Goal: Task Accomplishment & Management: Use online tool/utility

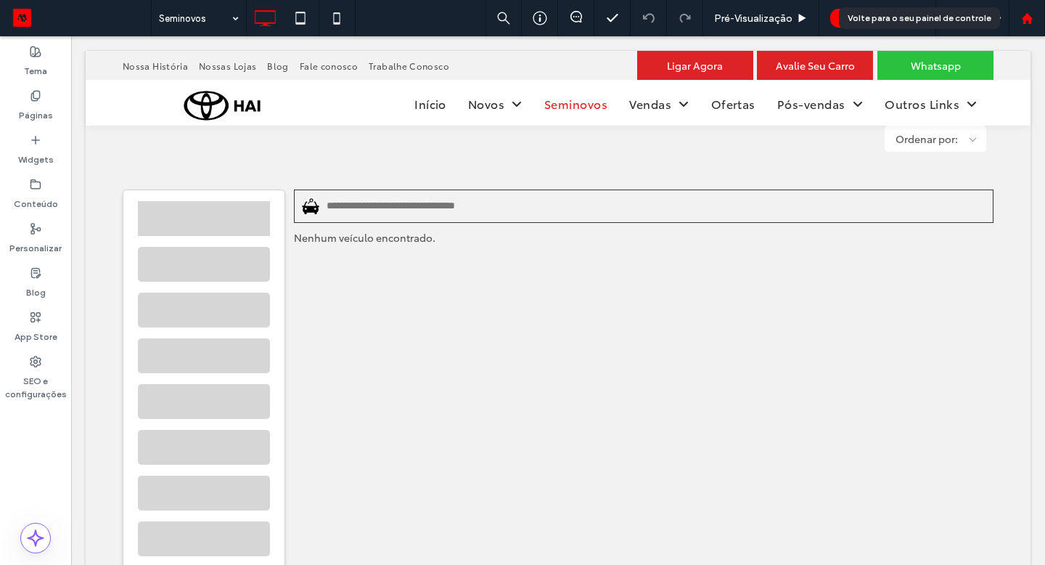
click at [1025, 16] on use at bounding box center [1026, 17] width 11 height 11
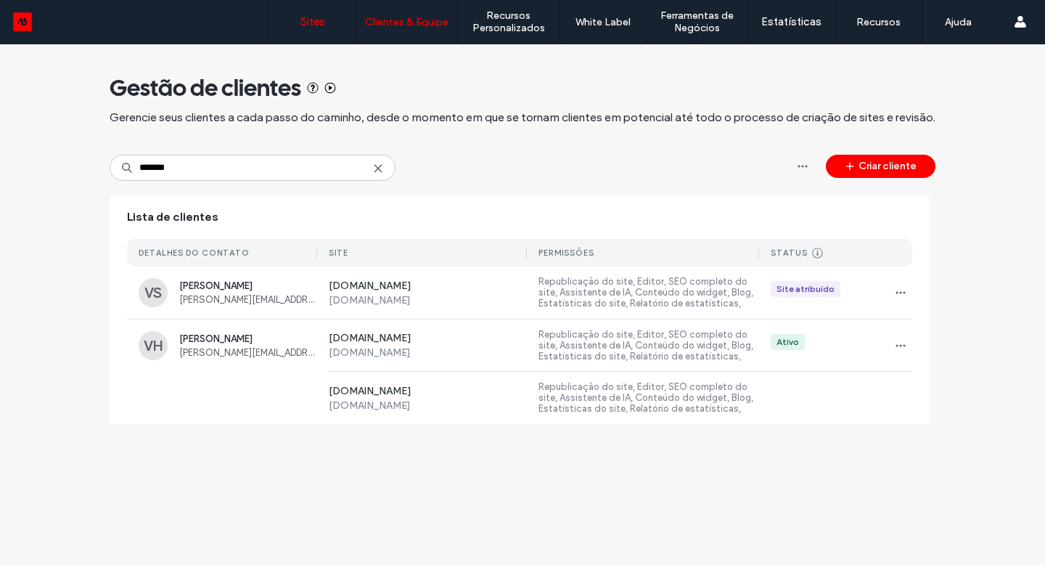
click at [330, 29] on link "Sites" at bounding box center [312, 22] width 86 height 44
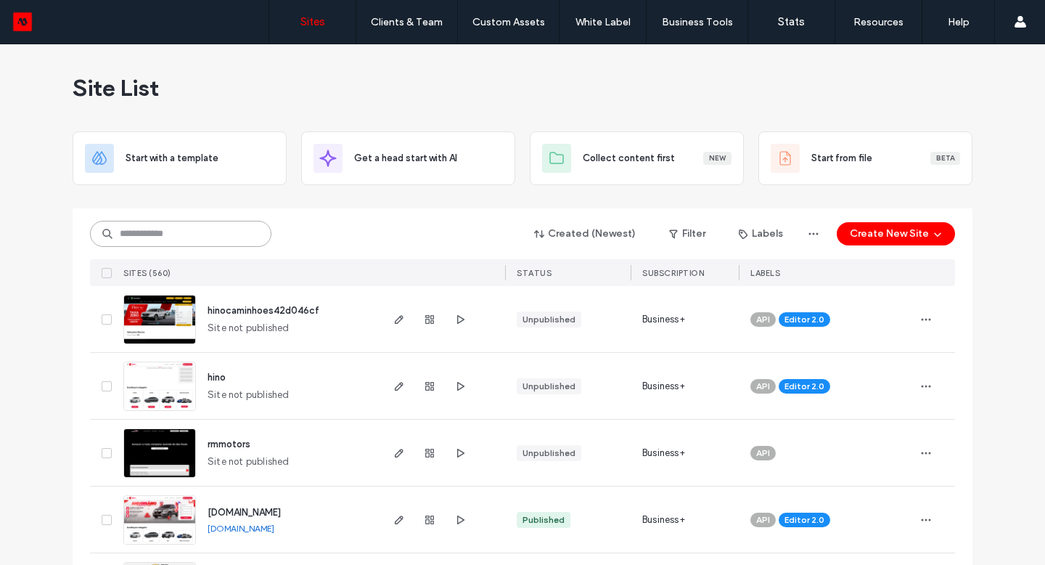
click at [210, 228] on input at bounding box center [180, 234] width 181 height 26
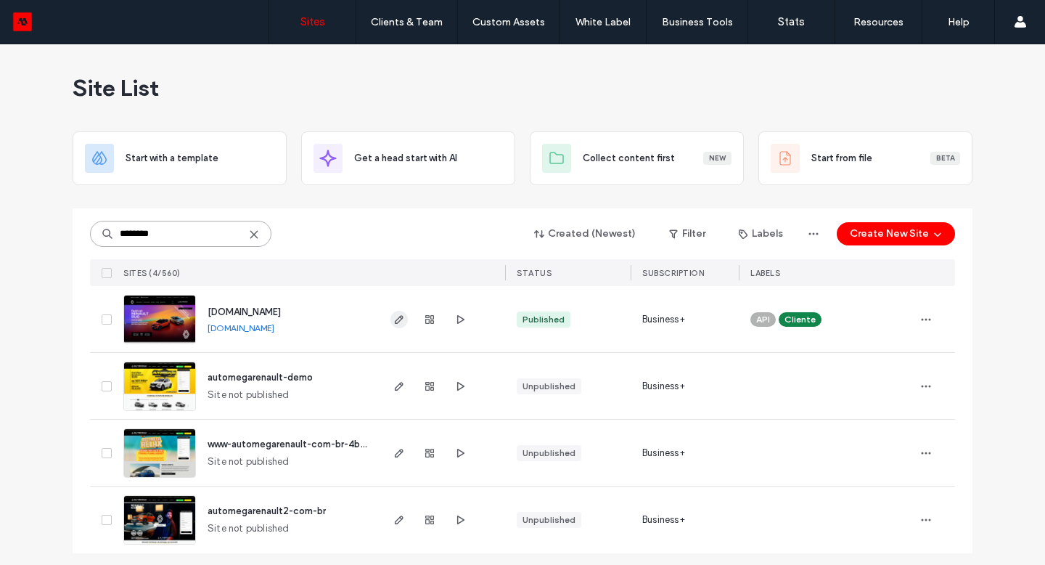
type input "********"
click at [395, 322] on use "button" at bounding box center [399, 319] width 9 height 9
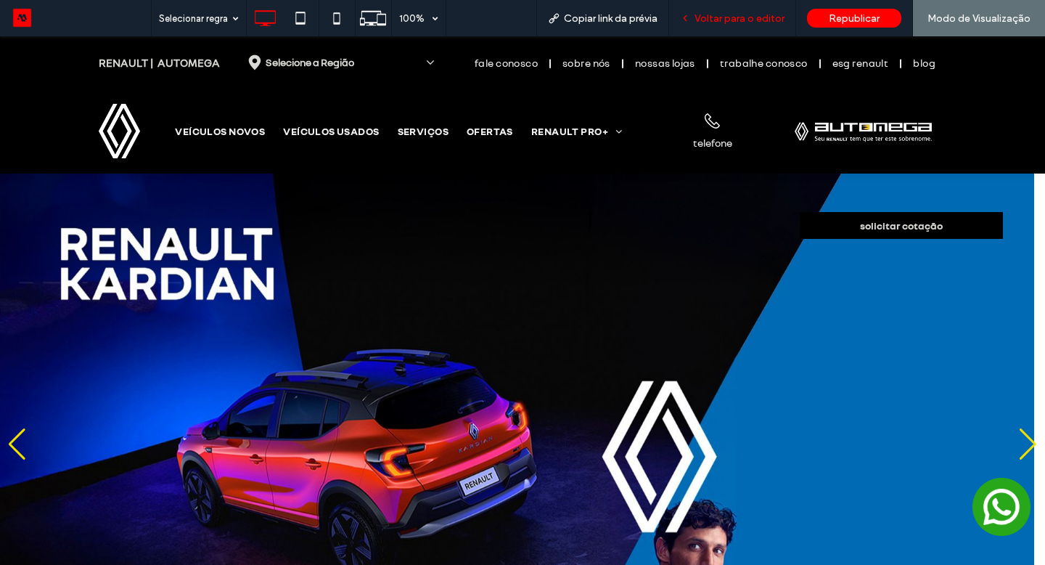
click at [732, 21] on span "Voltar para o editor" at bounding box center [740, 18] width 90 height 12
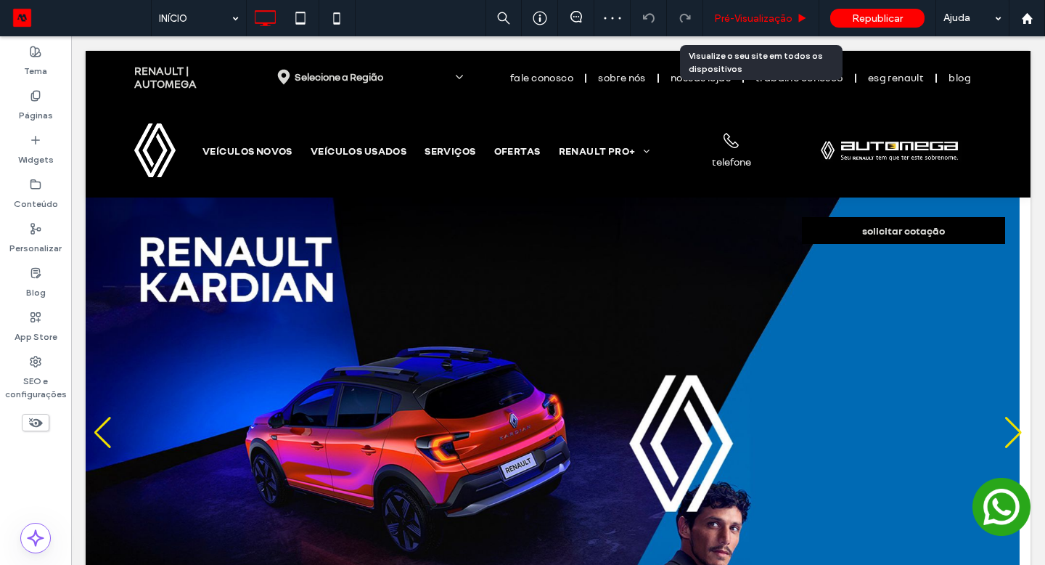
click at [731, 21] on span "Pré-Visualizaçāo" at bounding box center [753, 18] width 78 height 12
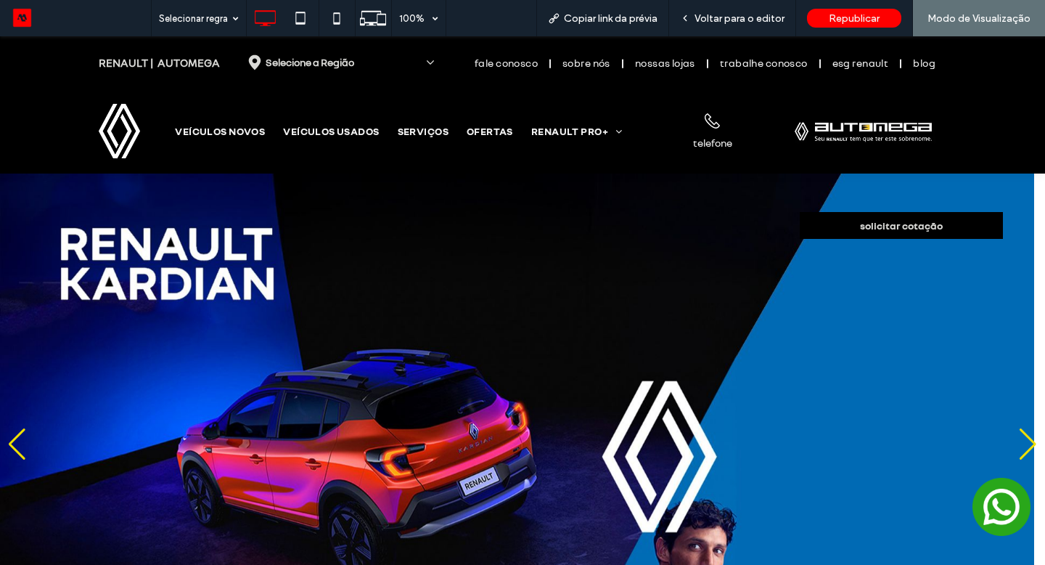
click at [731, 21] on span "Voltar para o editor" at bounding box center [740, 18] width 90 height 12
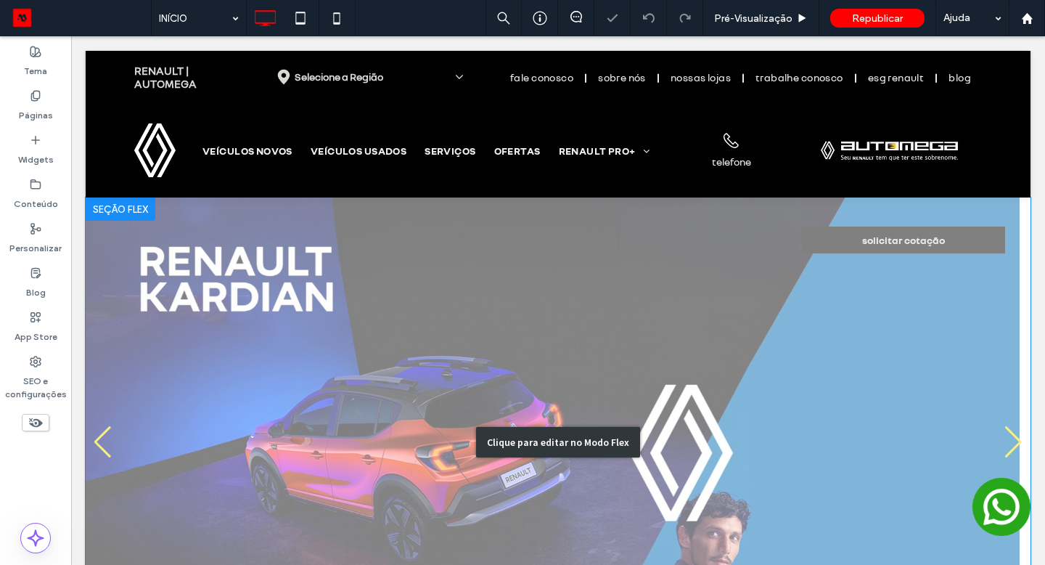
click at [404, 252] on div "Clique para editar no Modo Flex" at bounding box center [558, 441] width 945 height 489
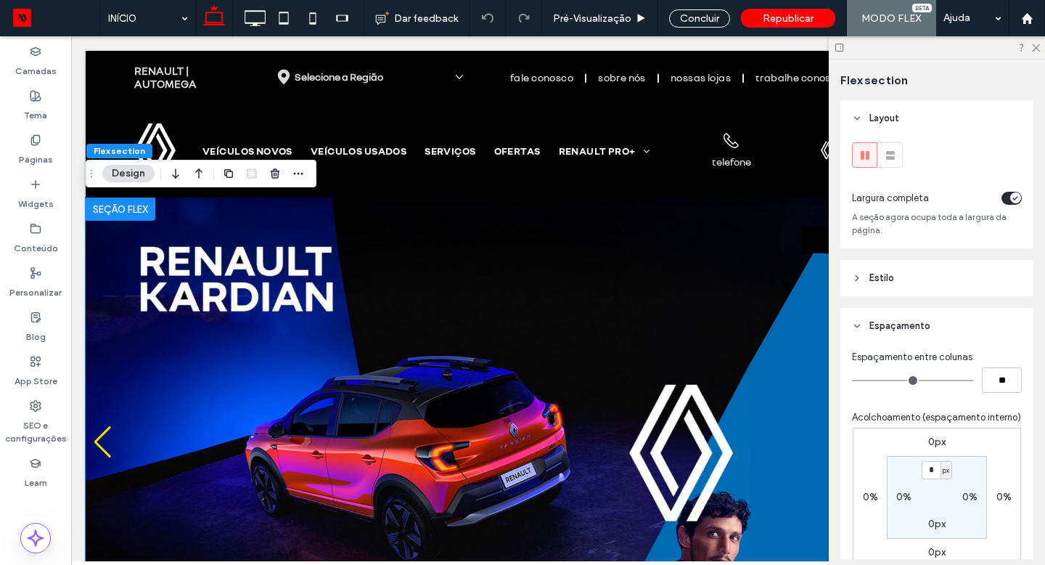
click at [340, 236] on img "2 / 2" at bounding box center [553, 441] width 934 height 489
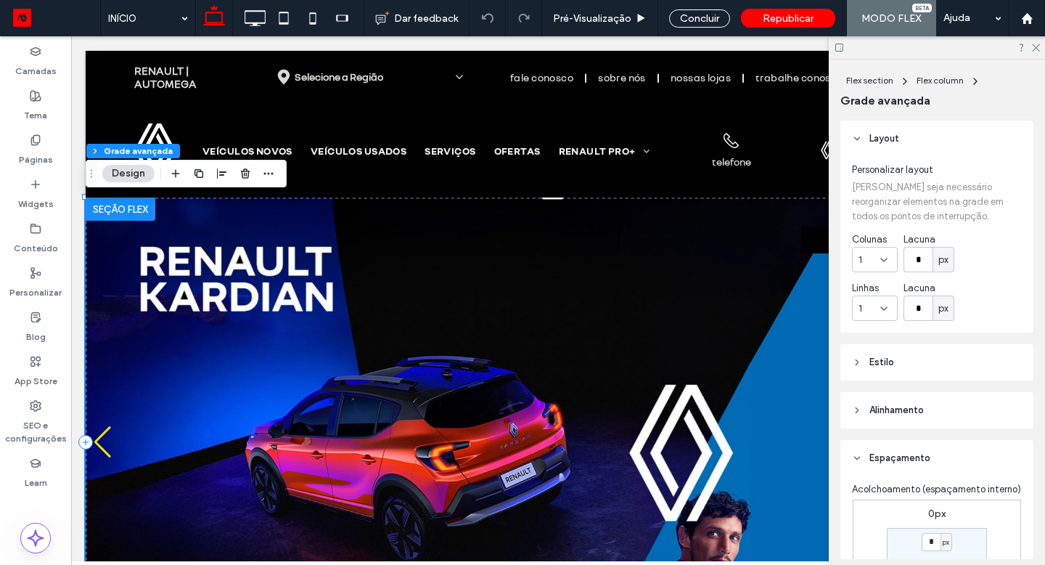
click at [520, 224] on img "2 / 2" at bounding box center [553, 441] width 934 height 489
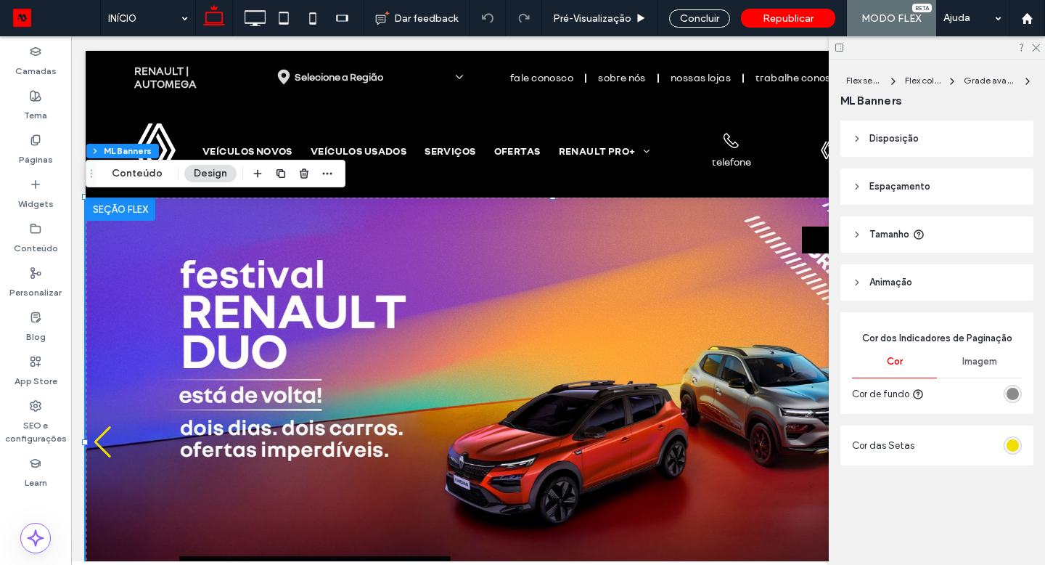
click at [878, 189] on span "Espaçamento" at bounding box center [900, 186] width 61 height 15
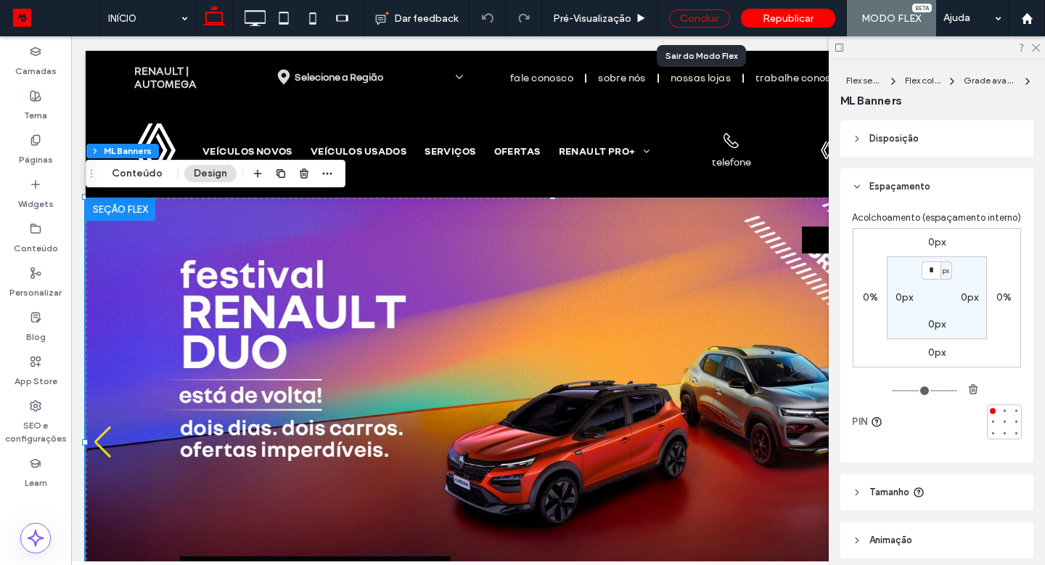
click at [702, 15] on div "Concluir" at bounding box center [699, 18] width 61 height 18
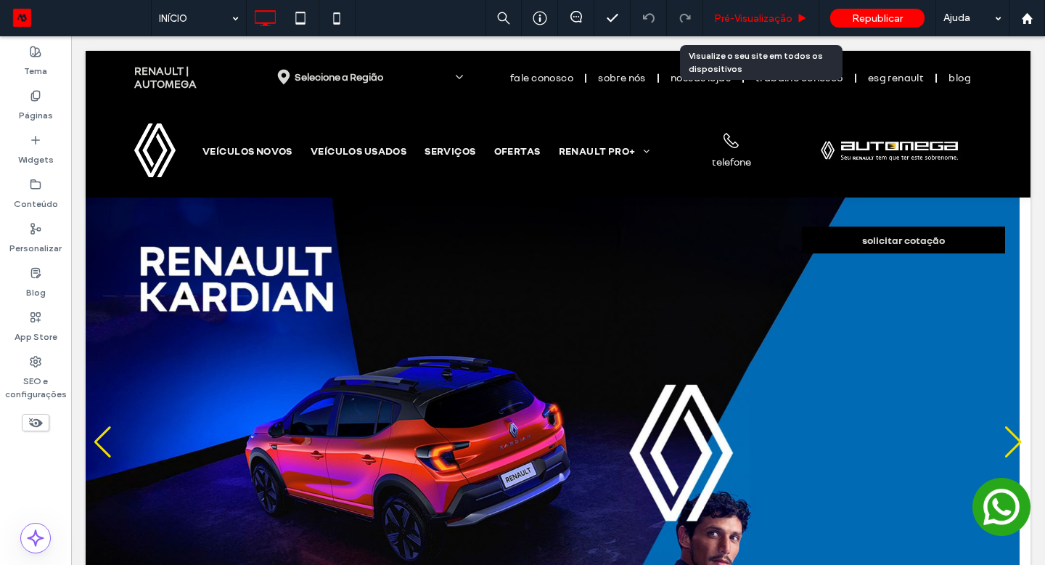
click at [719, 22] on span "Pré-Visualizaçāo" at bounding box center [753, 18] width 78 height 12
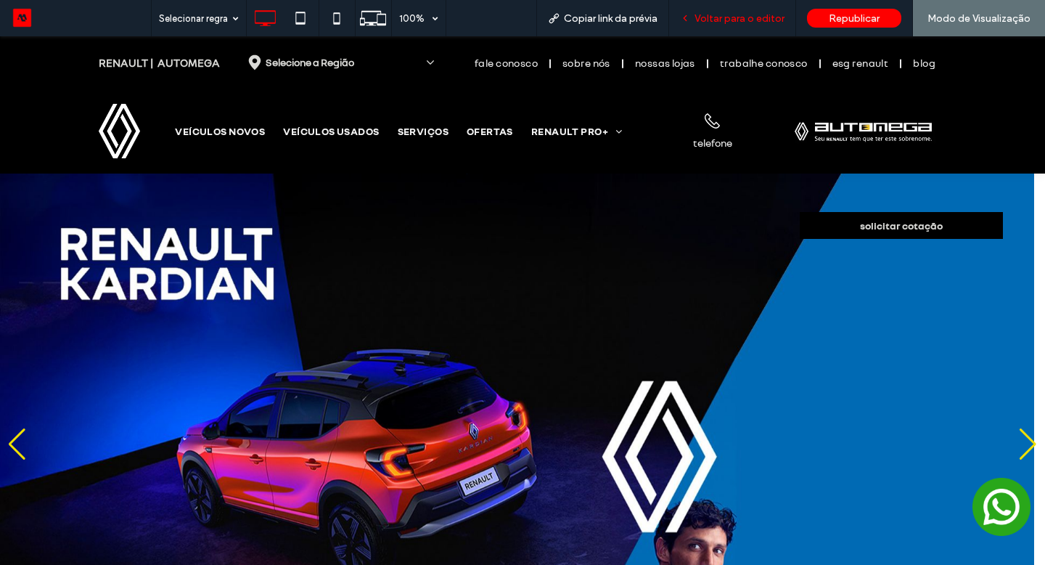
click at [731, 18] on span "Voltar para o editor" at bounding box center [740, 18] width 90 height 12
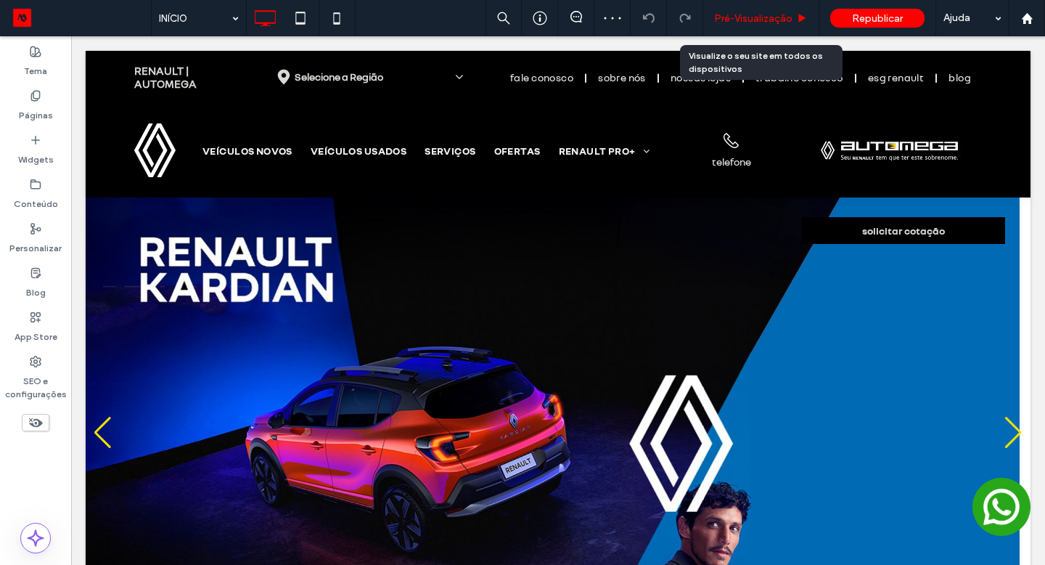
click at [717, 17] on span "Pré-Visualizaçāo" at bounding box center [753, 18] width 78 height 12
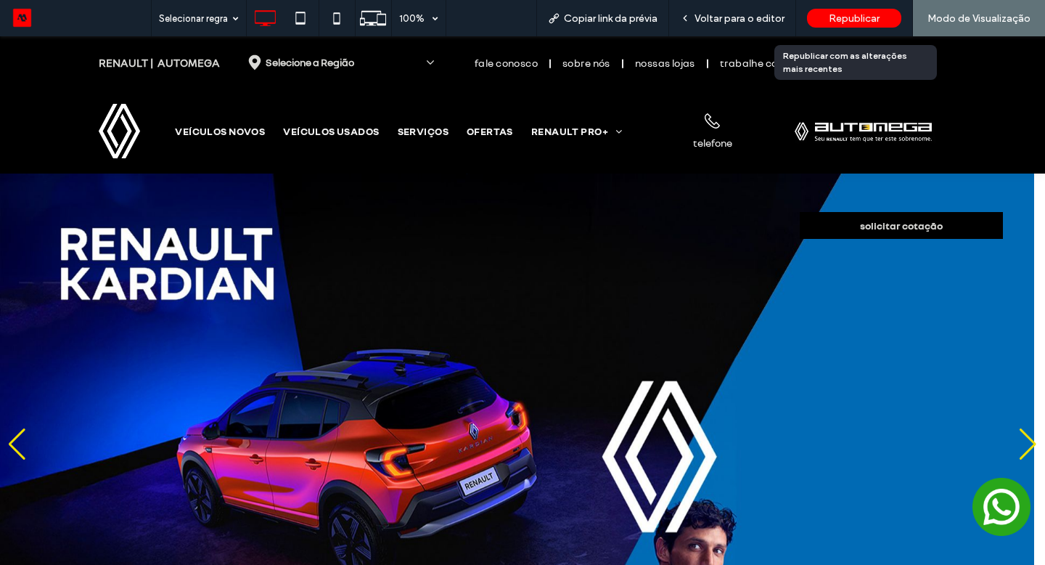
click at [825, 18] on div "Republicar" at bounding box center [854, 18] width 94 height 19
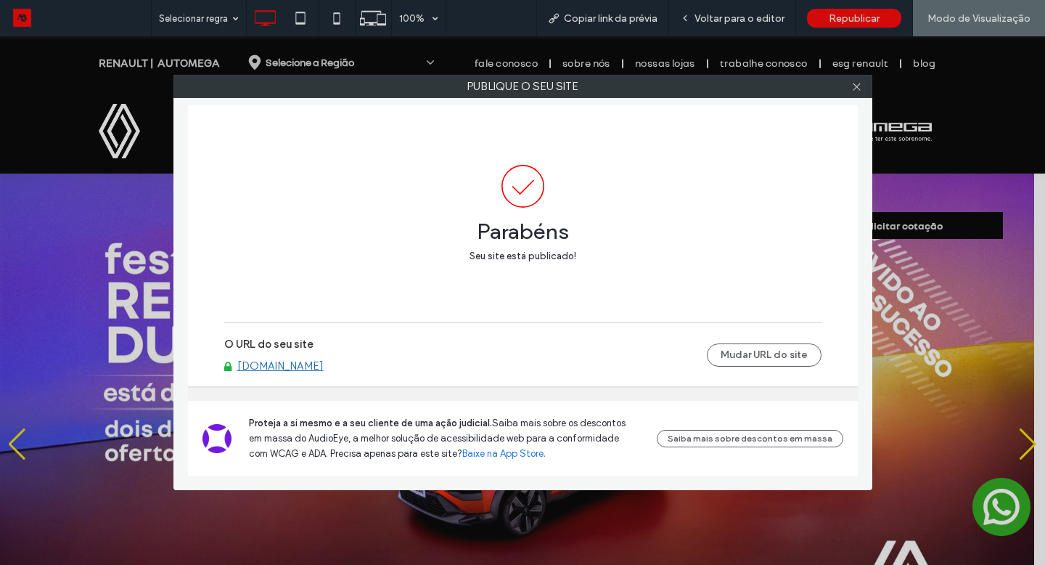
click at [324, 364] on link "www.automegarenault.com.br" at bounding box center [280, 365] width 86 height 13
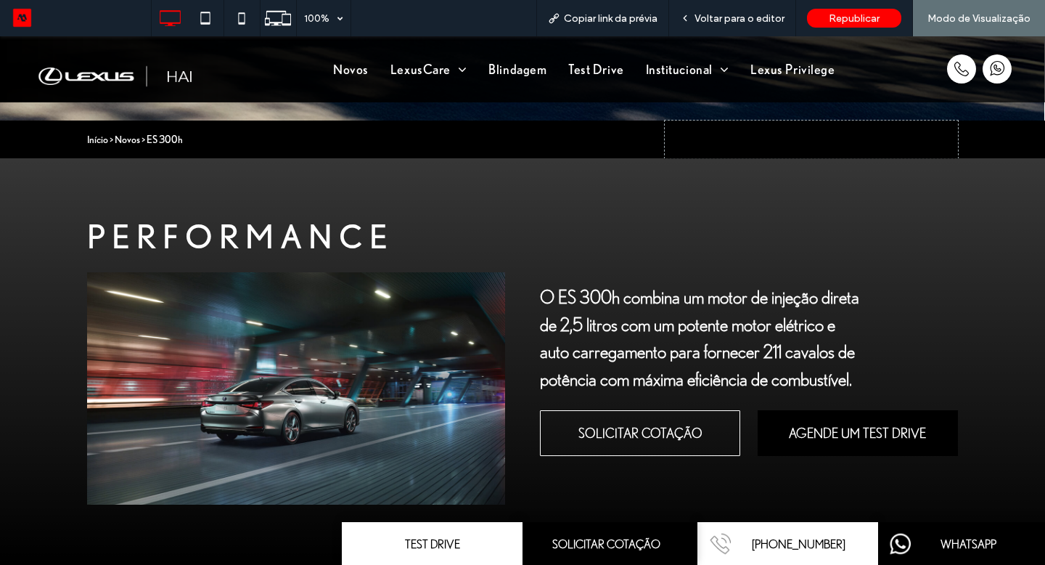
scroll to position [522, 0]
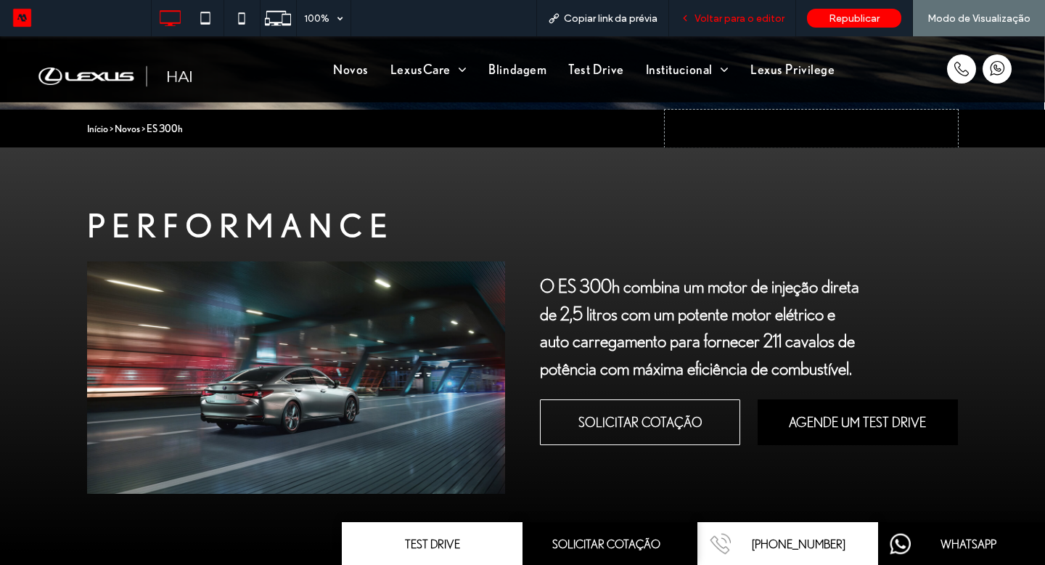
click at [746, 6] on div "Voltar para o editor" at bounding box center [732, 18] width 127 height 36
click at [747, 18] on span "Voltar para o editor" at bounding box center [740, 18] width 90 height 12
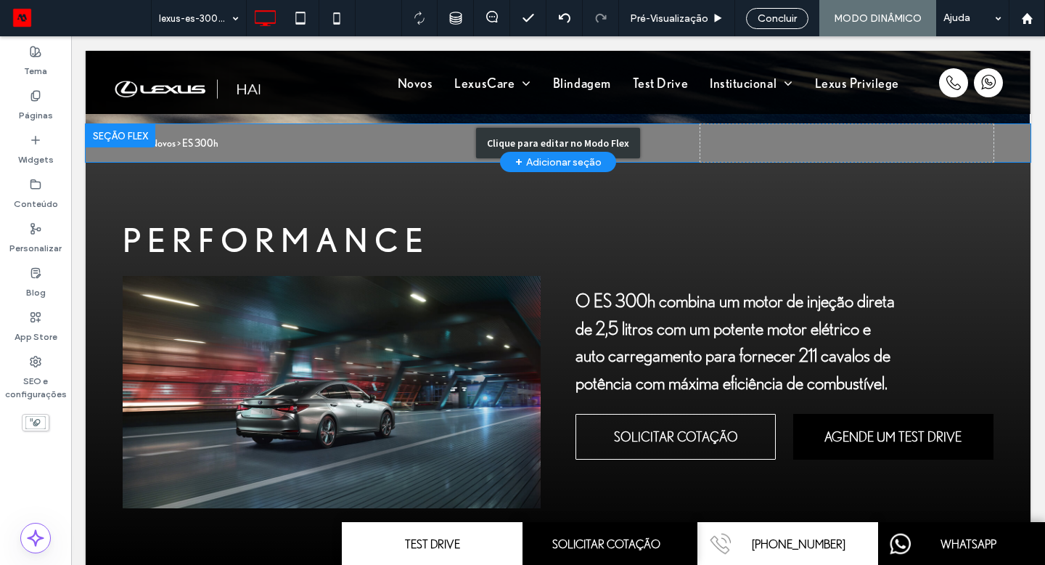
click at [774, 137] on div "Clique para editar no Modo Flex" at bounding box center [558, 143] width 945 height 38
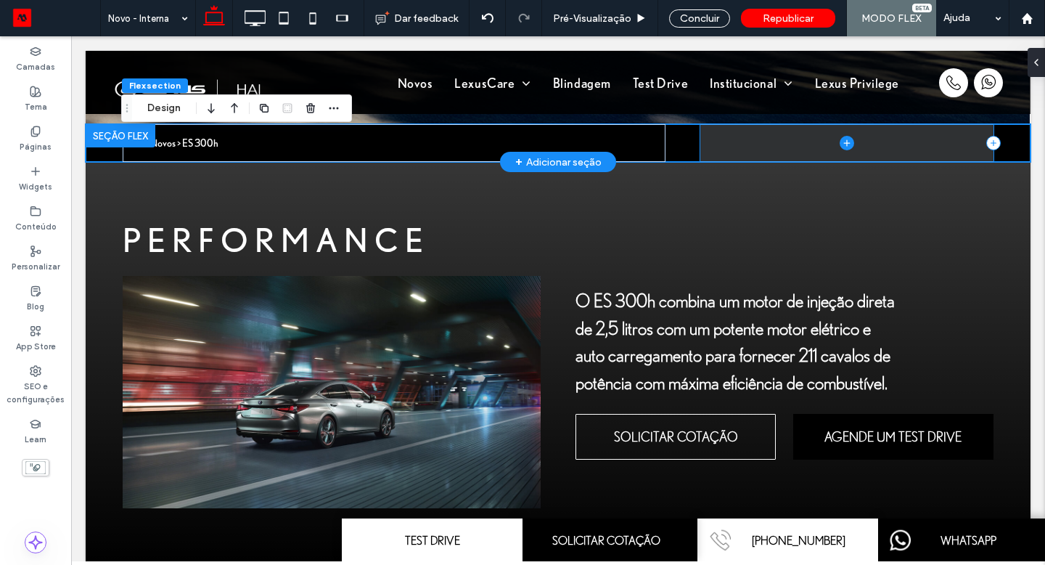
click at [780, 142] on span at bounding box center [846, 143] width 293 height 38
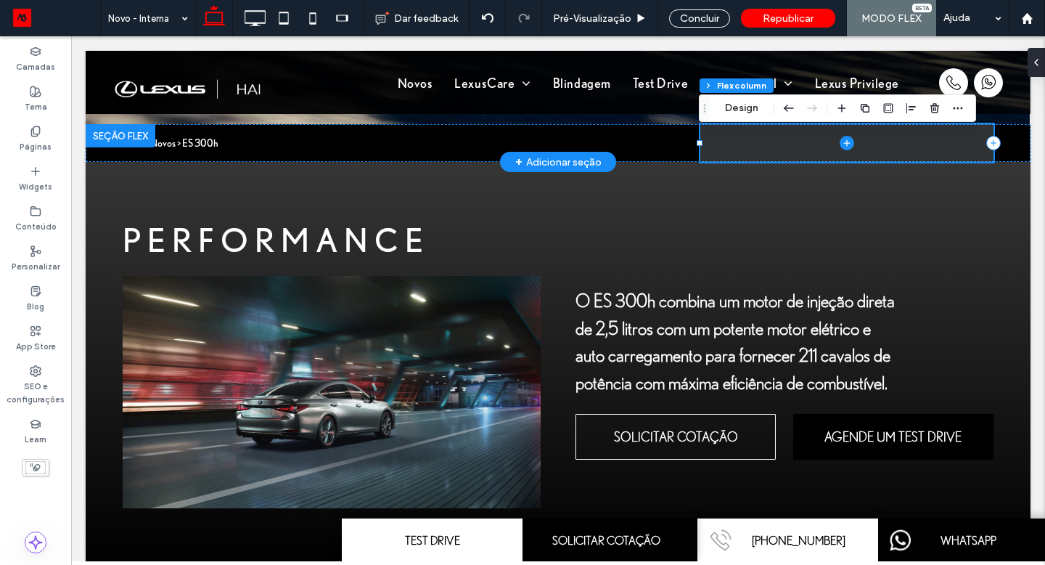
click at [844, 148] on icon at bounding box center [847, 143] width 15 height 15
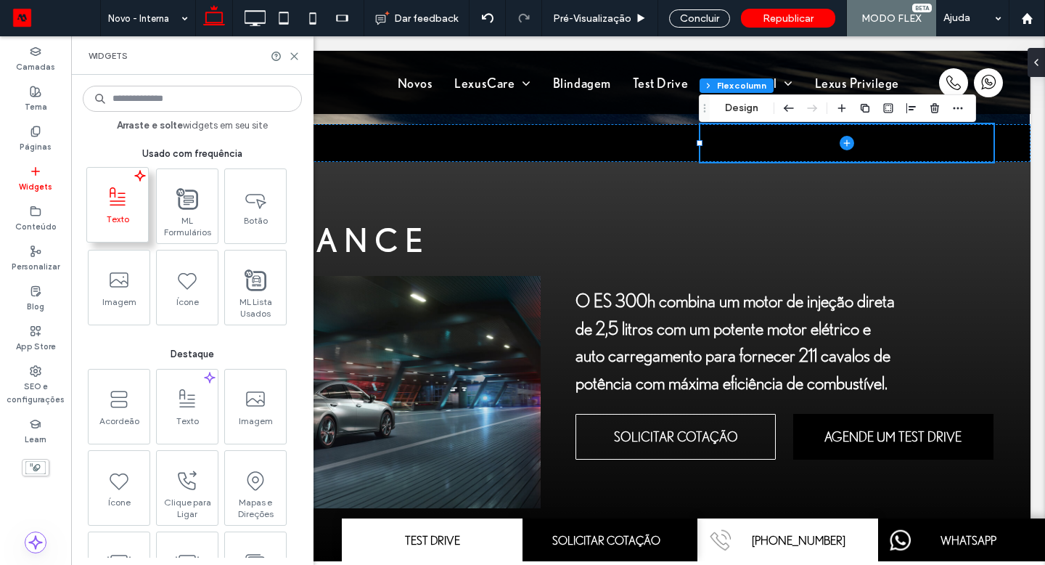
drag, startPoint x: 128, startPoint y: 214, endPoint x: 64, endPoint y: 176, distance: 75.2
click at [128, 214] on span "Texto" at bounding box center [117, 223] width 61 height 20
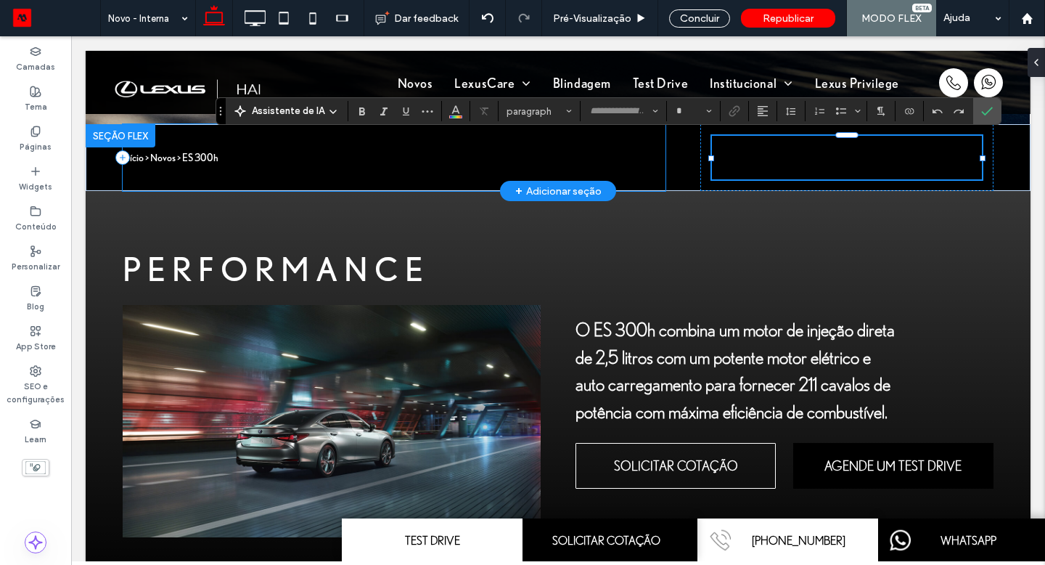
type input "**********"
type input "**"
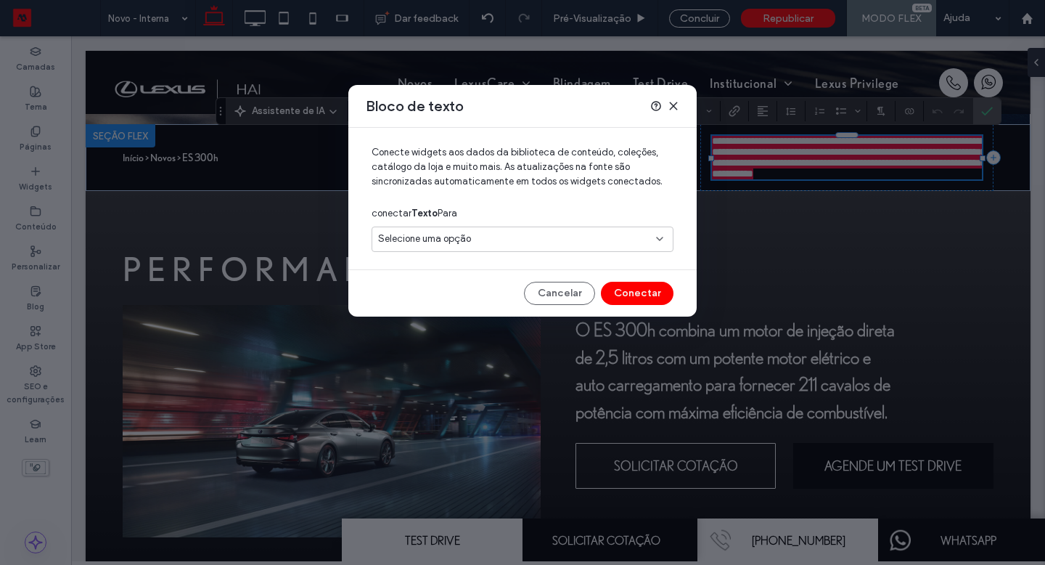
click at [565, 238] on div "Selecione uma opção" at bounding box center [513, 239] width 271 height 15
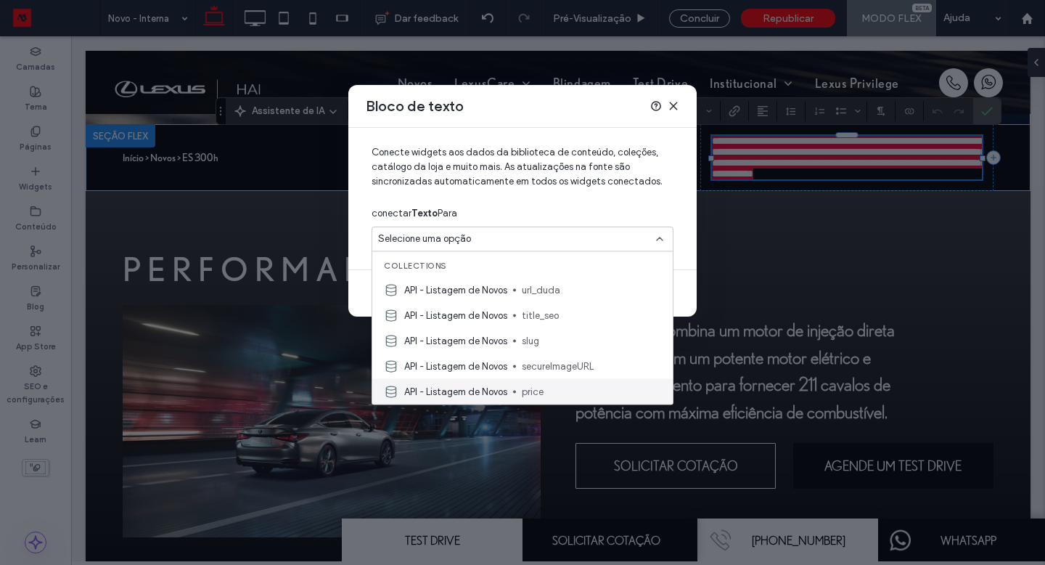
click at [541, 399] on div "API - Listagem de Novos price" at bounding box center [522, 391] width 300 height 25
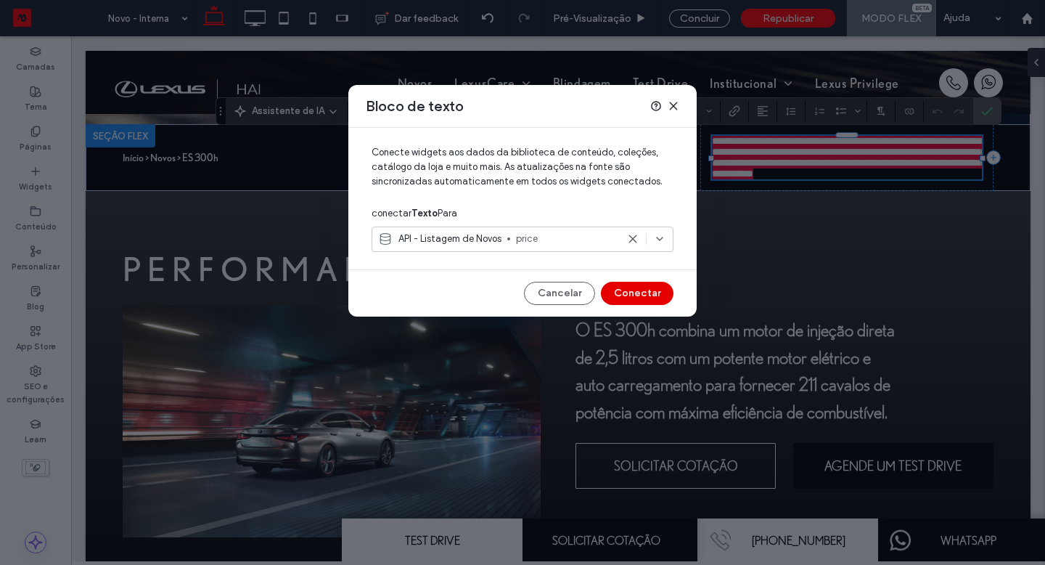
click at [625, 290] on button "Conectar" at bounding box center [637, 293] width 73 height 23
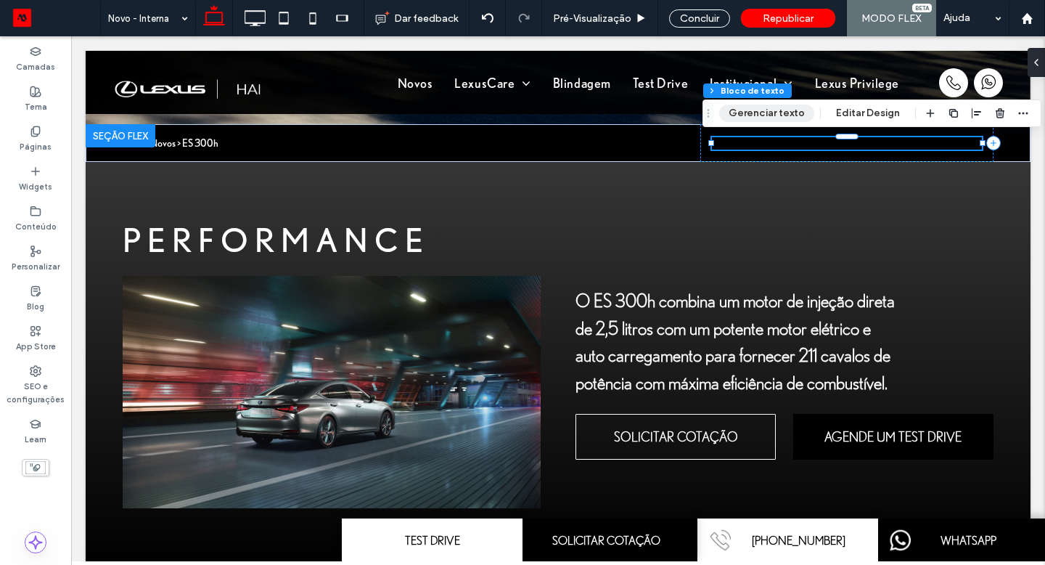
click at [779, 114] on button "Gerenciar texto" at bounding box center [766, 113] width 95 height 17
click at [774, 112] on button "Gerenciar texto" at bounding box center [766, 113] width 95 height 17
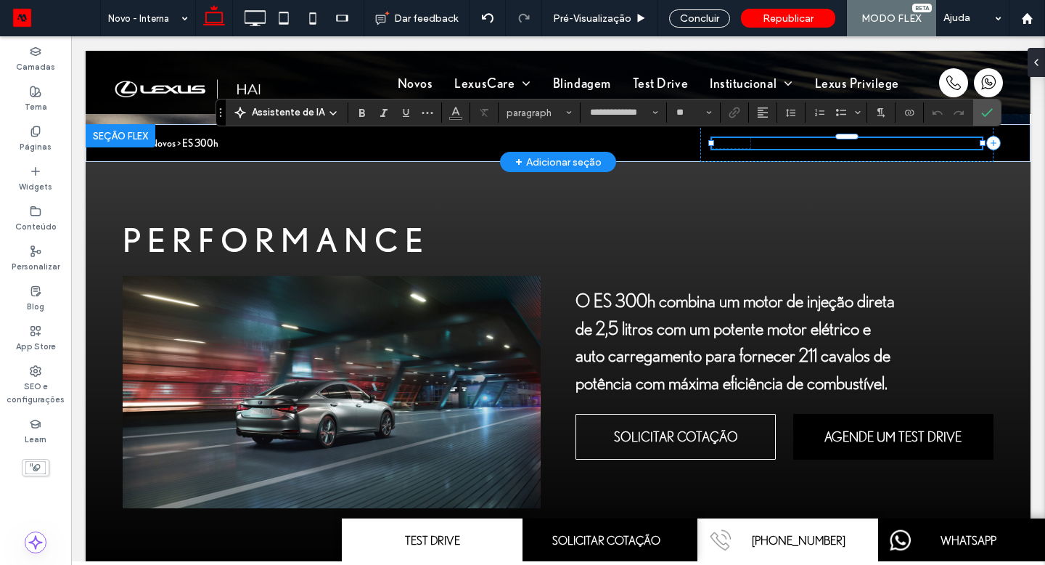
click at [735, 149] on div at bounding box center [847, 149] width 270 height 1
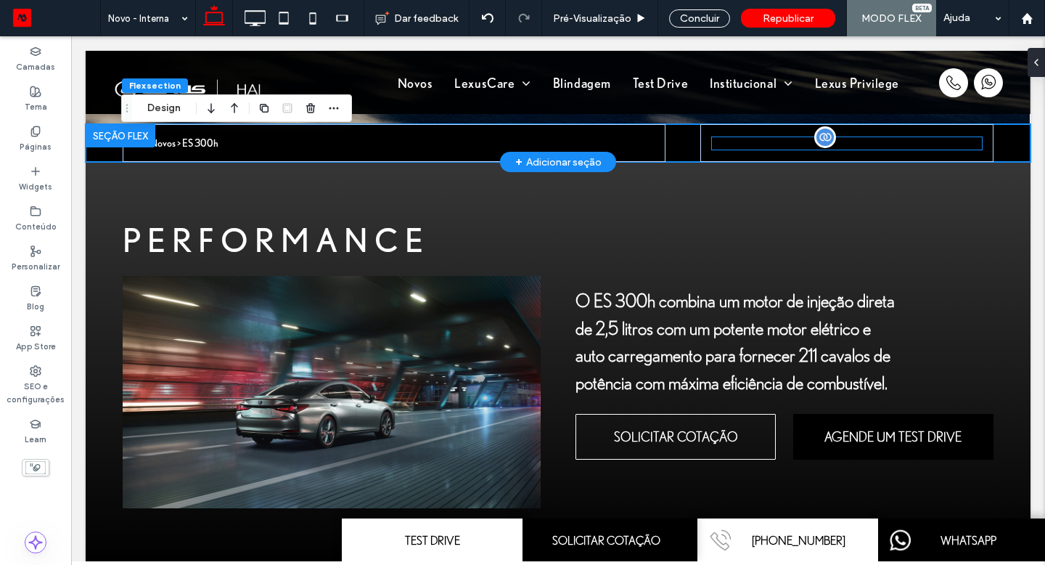
click at [732, 143] on span "**********" at bounding box center [731, 144] width 38 height 10
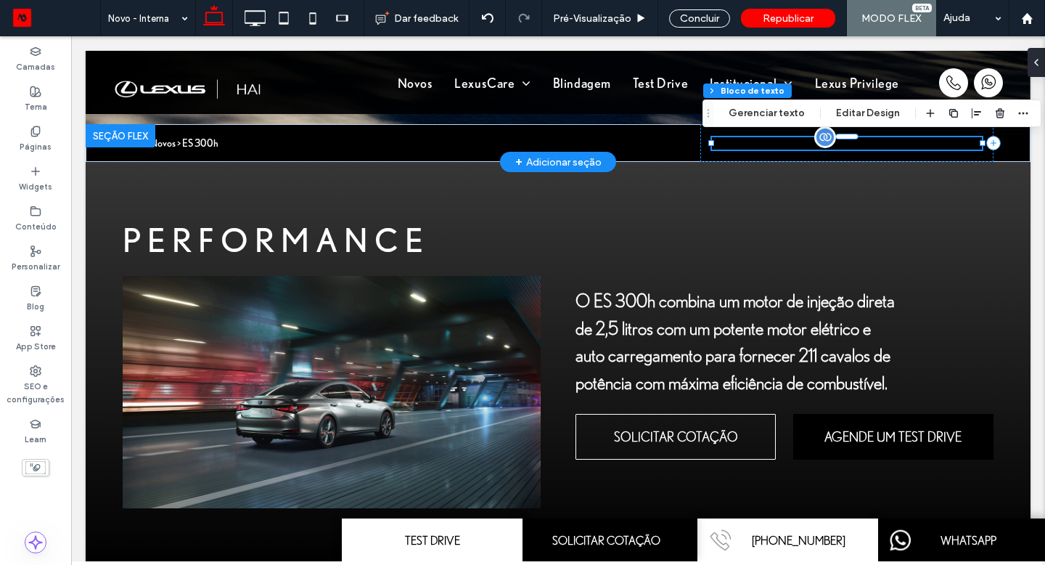
click at [732, 143] on span "**********" at bounding box center [731, 144] width 38 height 10
click at [741, 143] on span "**********" at bounding box center [731, 144] width 38 height 10
click at [738, 142] on span "**********" at bounding box center [731, 144] width 38 height 10
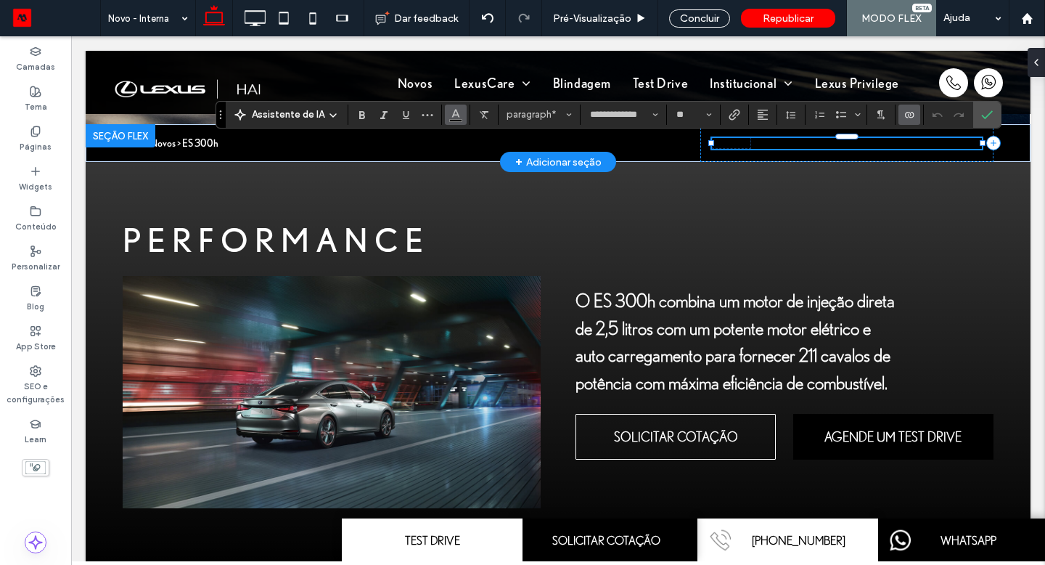
click at [457, 115] on use "Cor" at bounding box center [455, 113] width 8 height 8
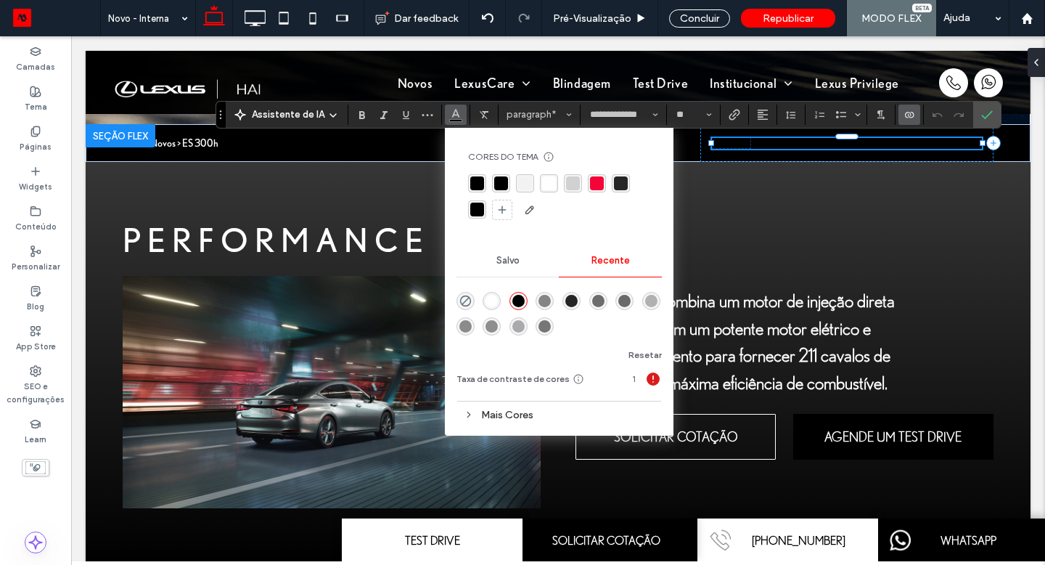
click at [544, 185] on div "rgba(255, 255, 255, 1)" at bounding box center [549, 183] width 14 height 14
click at [532, 115] on span "paragraph*" at bounding box center [535, 114] width 57 height 11
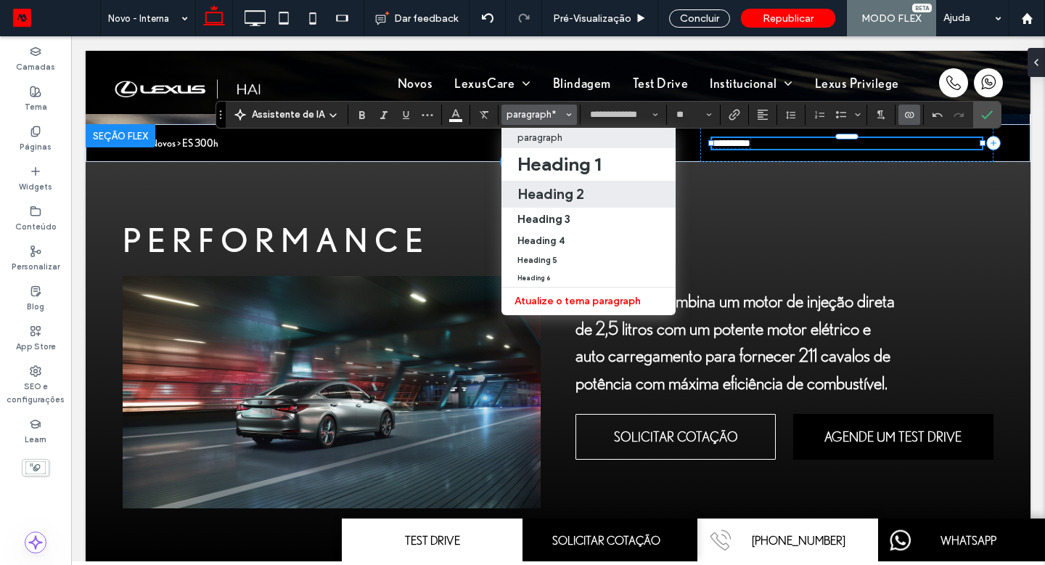
click at [547, 191] on h2 "Heading 2" at bounding box center [551, 193] width 67 height 17
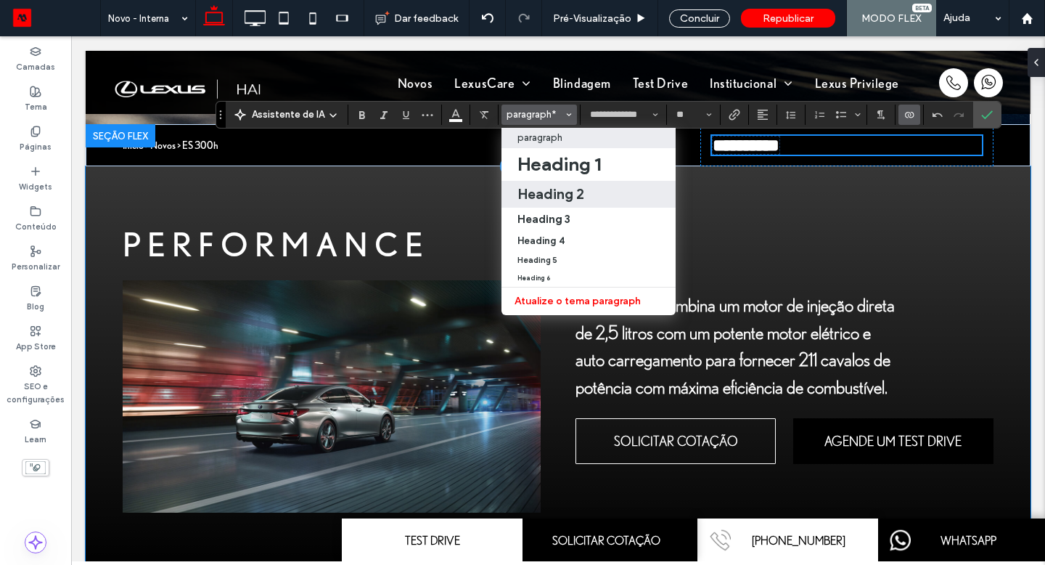
type input "**"
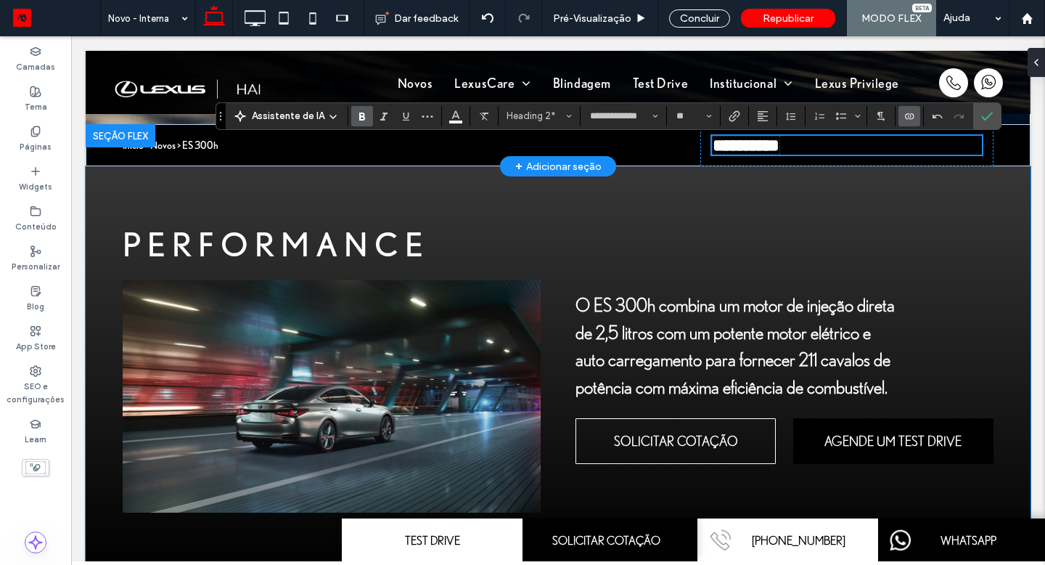
scroll to position [520, 0]
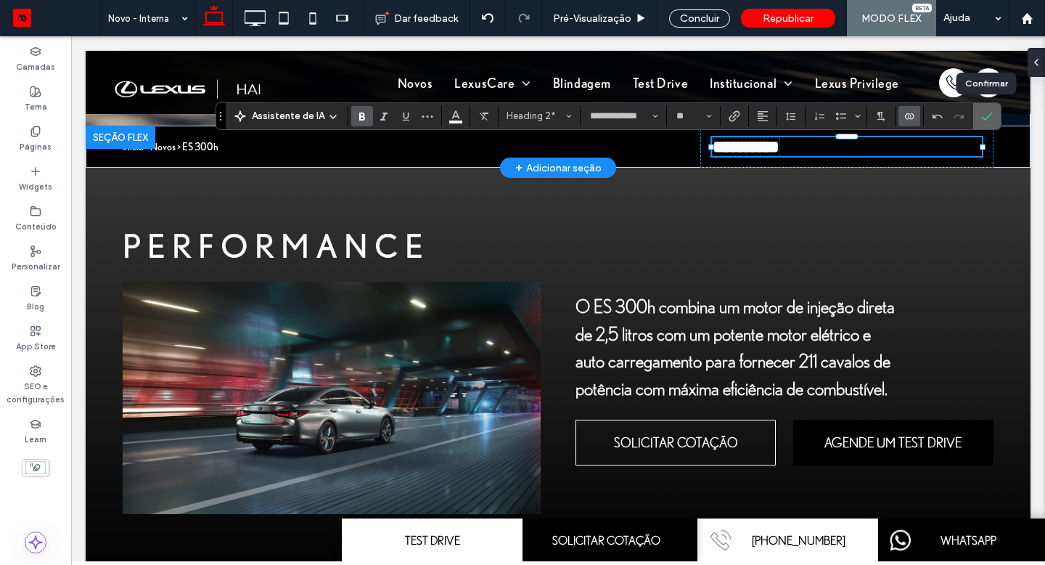
click at [985, 119] on icon "Confirmar" at bounding box center [987, 116] width 12 height 12
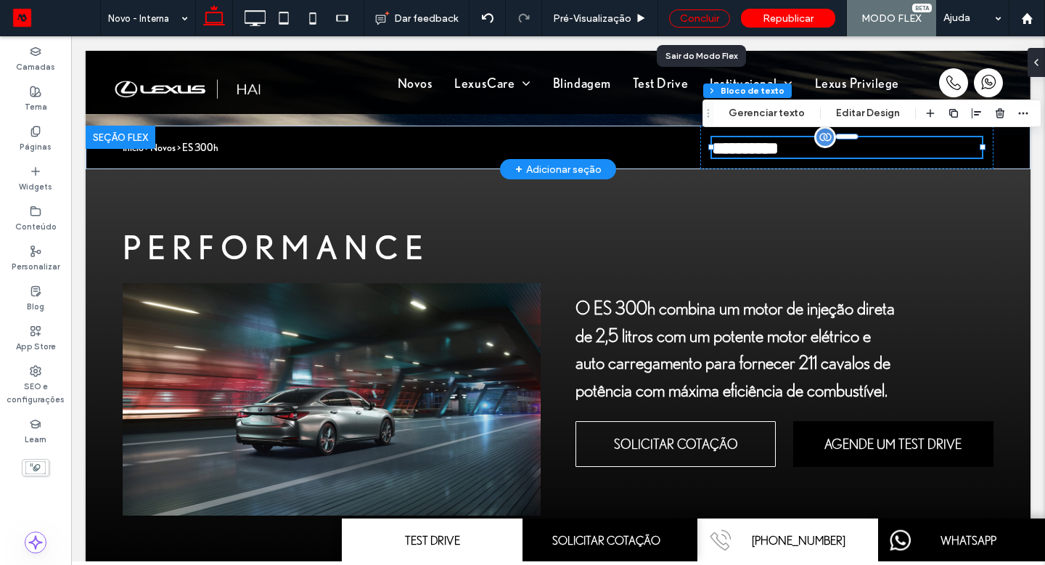
click at [710, 12] on div "Concluir" at bounding box center [699, 18] width 61 height 18
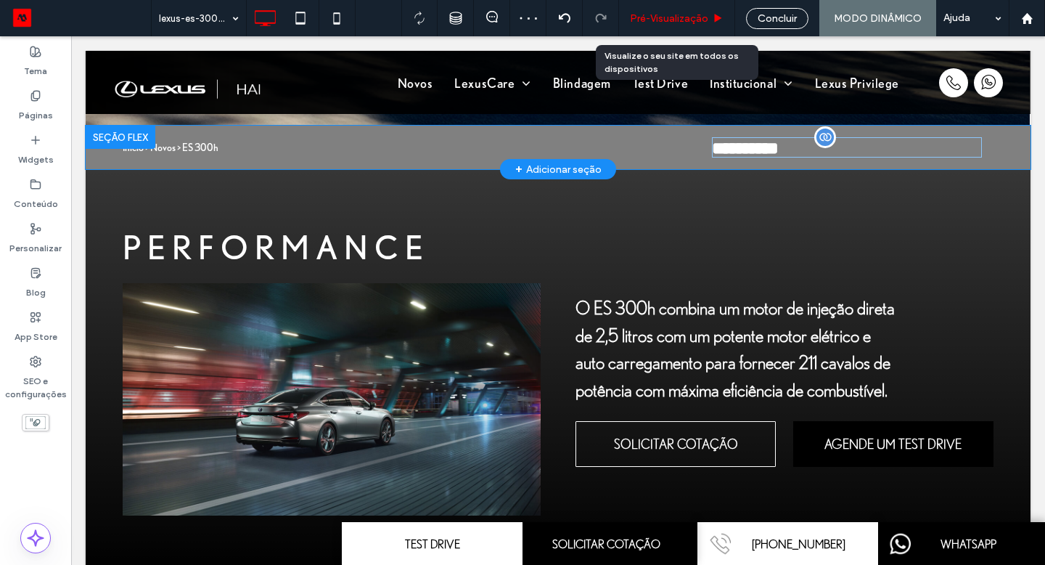
click at [709, 17] on div "Pré-Visualizaçāo" at bounding box center [676, 18] width 115 height 12
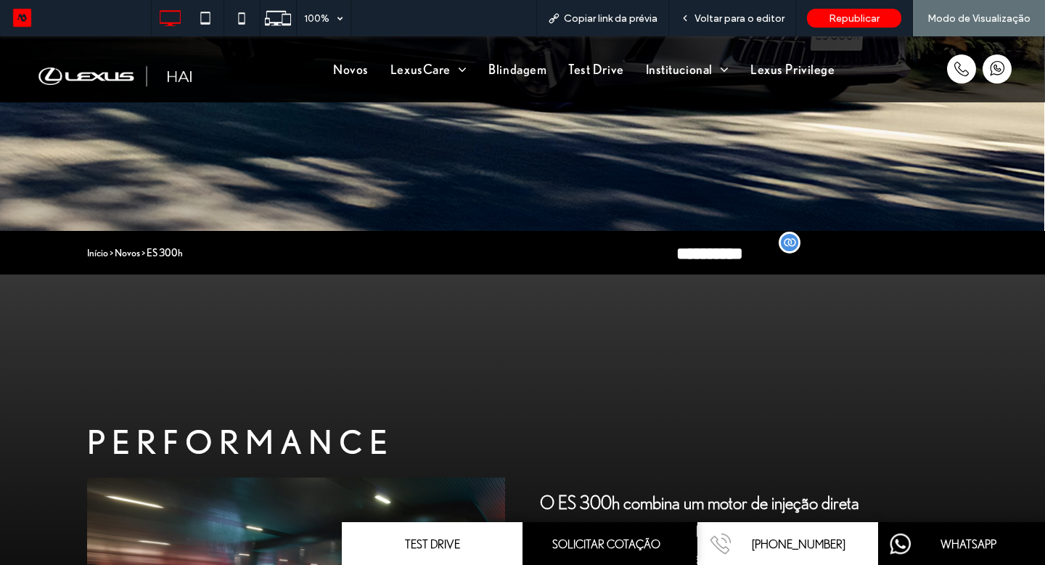
scroll to position [425, 0]
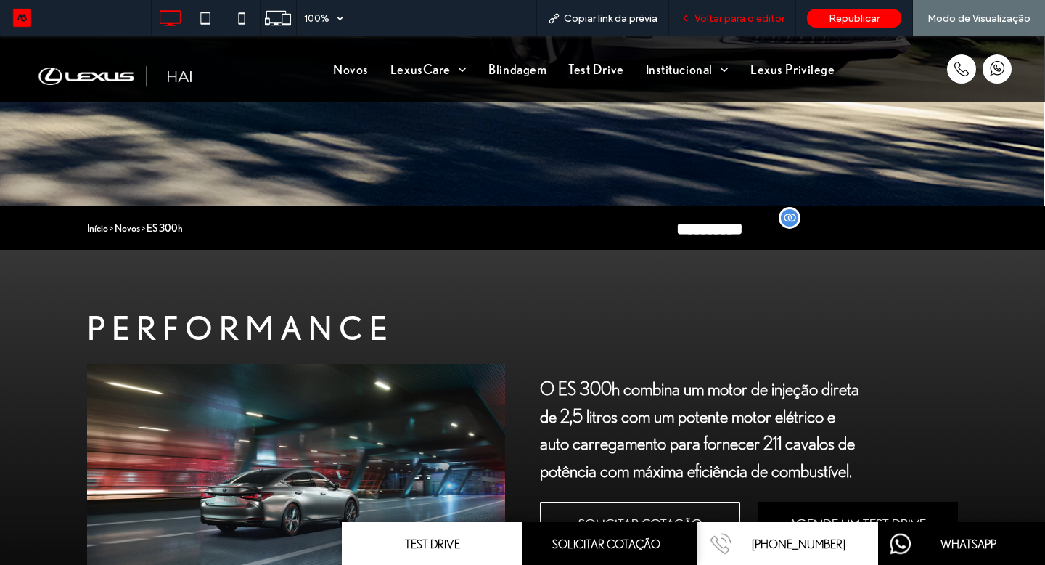
click at [721, 25] on div "Voltar para o editor" at bounding box center [732, 18] width 127 height 36
click at [720, 17] on span "Voltar para o editor" at bounding box center [740, 18] width 90 height 12
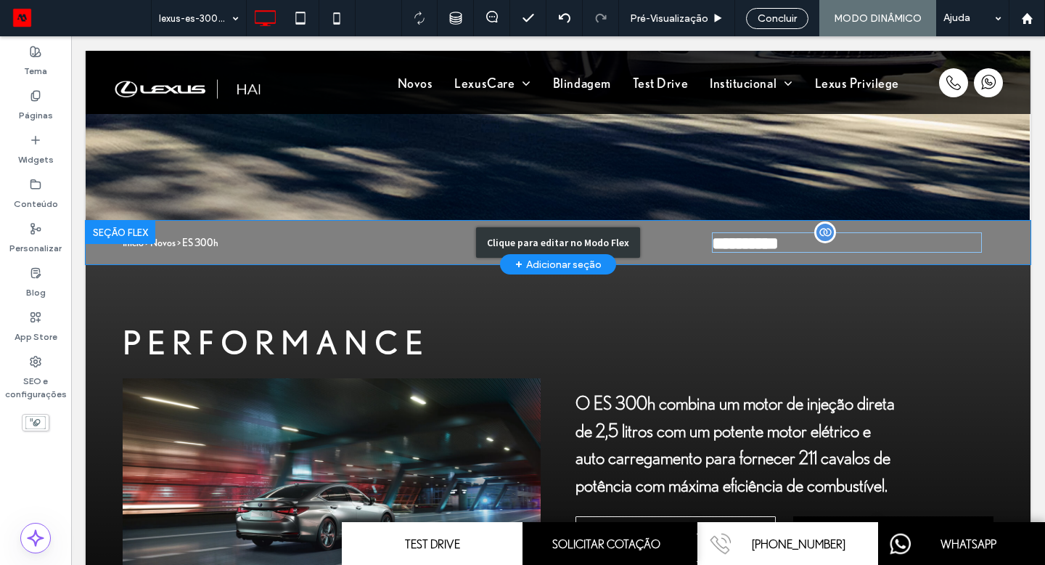
click at [741, 240] on div "Clique para editar no Modo Flex" at bounding box center [558, 243] width 945 height 44
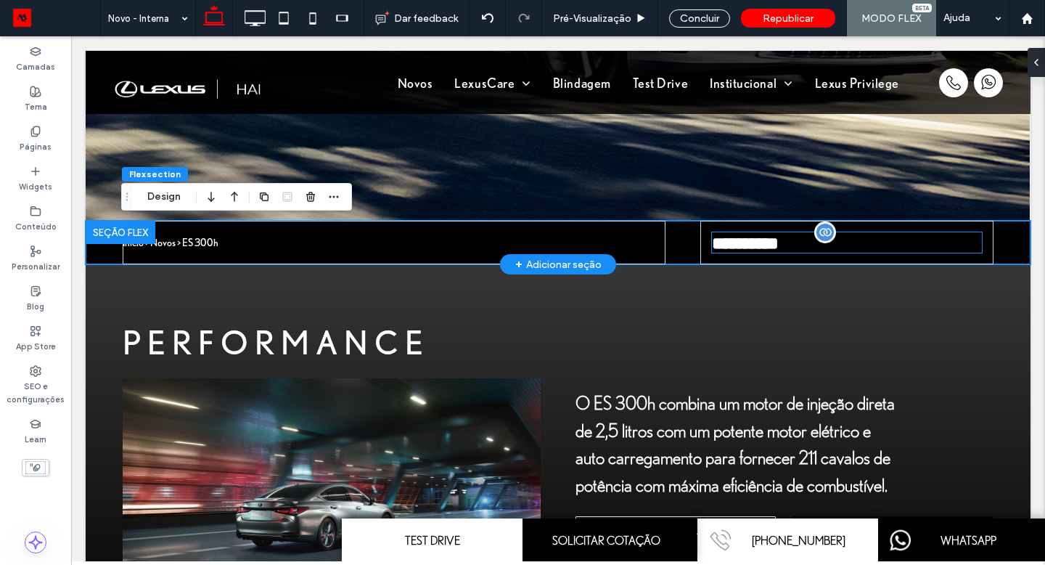
click at [741, 240] on span "**********" at bounding box center [745, 242] width 67 height 17
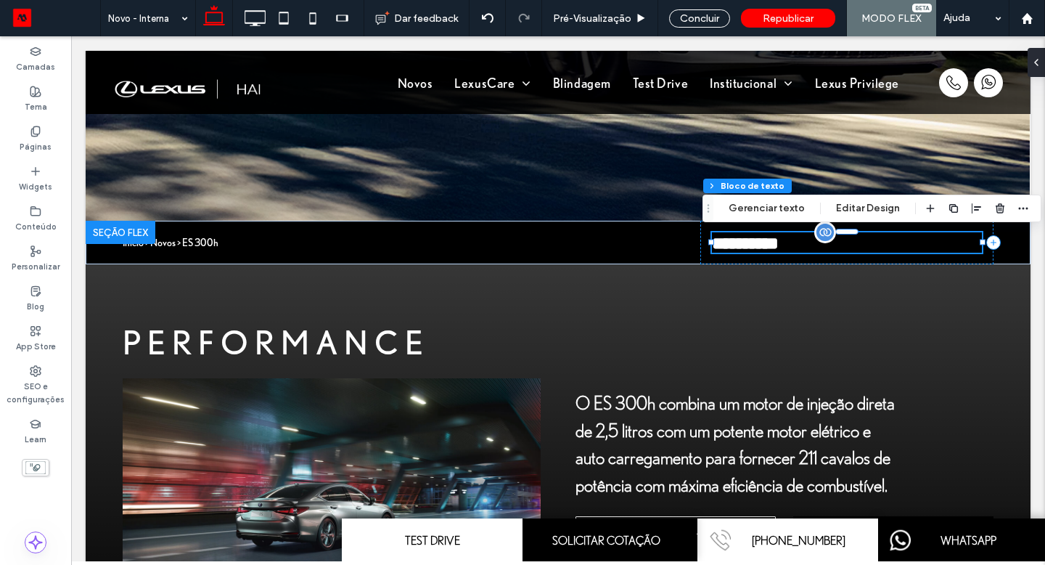
click at [744, 241] on span "**********" at bounding box center [745, 242] width 67 height 17
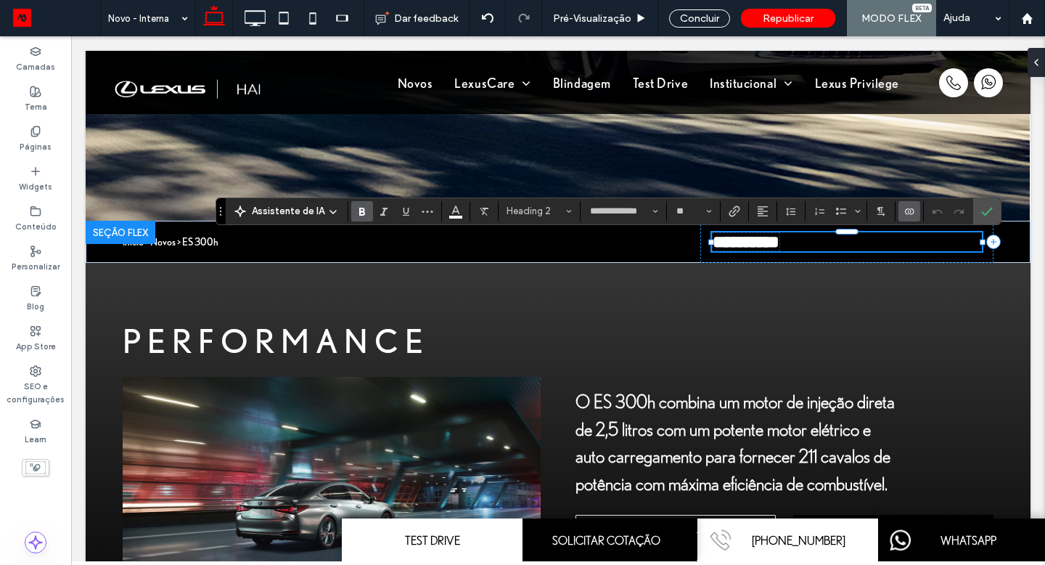
click at [765, 246] on span "**********" at bounding box center [746, 241] width 67 height 17
type input "*"
type input "**********"
click at [546, 213] on span "Heading 2*" at bounding box center [535, 210] width 57 height 11
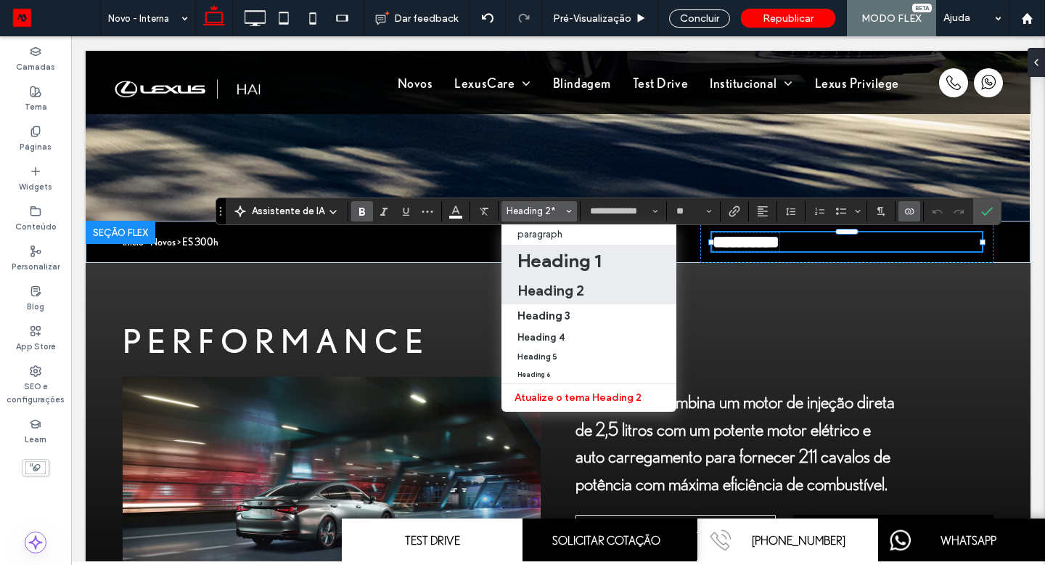
click at [561, 272] on h1 "Heading 1" at bounding box center [559, 260] width 83 height 23
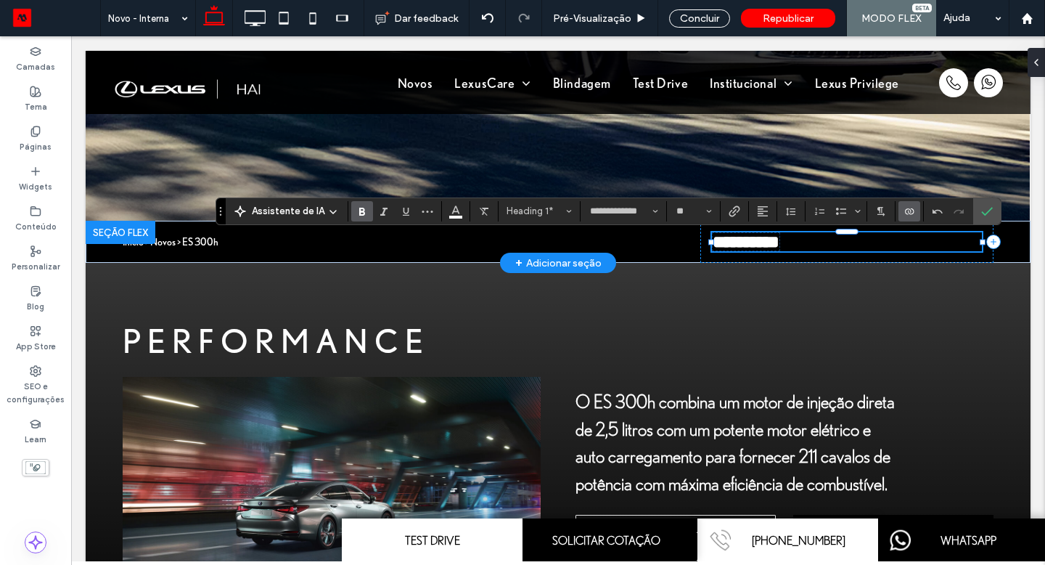
click at [766, 240] on span "**********" at bounding box center [746, 241] width 67 height 17
click at [699, 218] on button "**" at bounding box center [693, 211] width 47 height 20
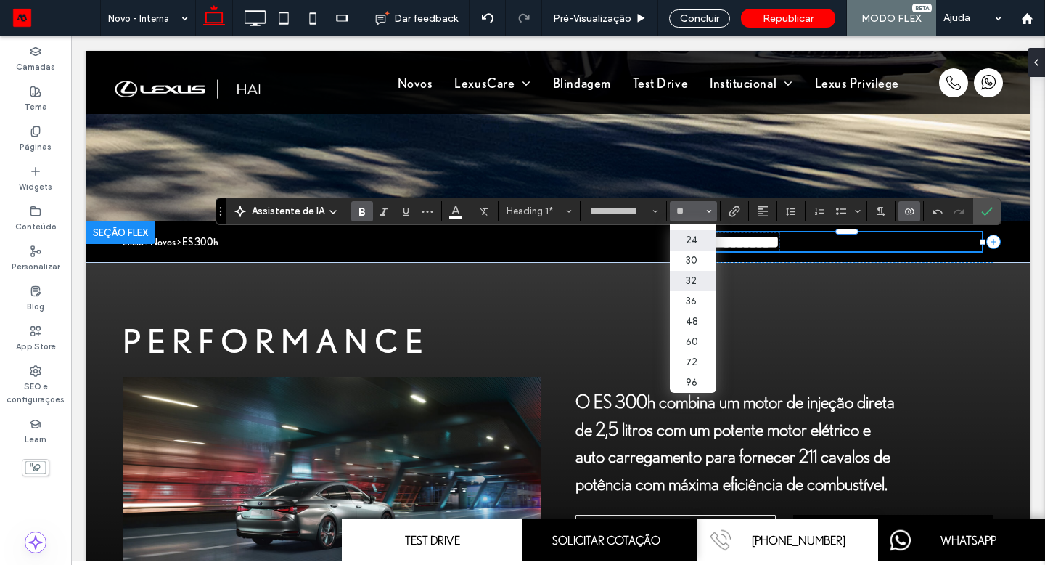
scroll to position [176, 0]
click at [695, 251] on label "30" at bounding box center [693, 260] width 46 height 20
type input "**"
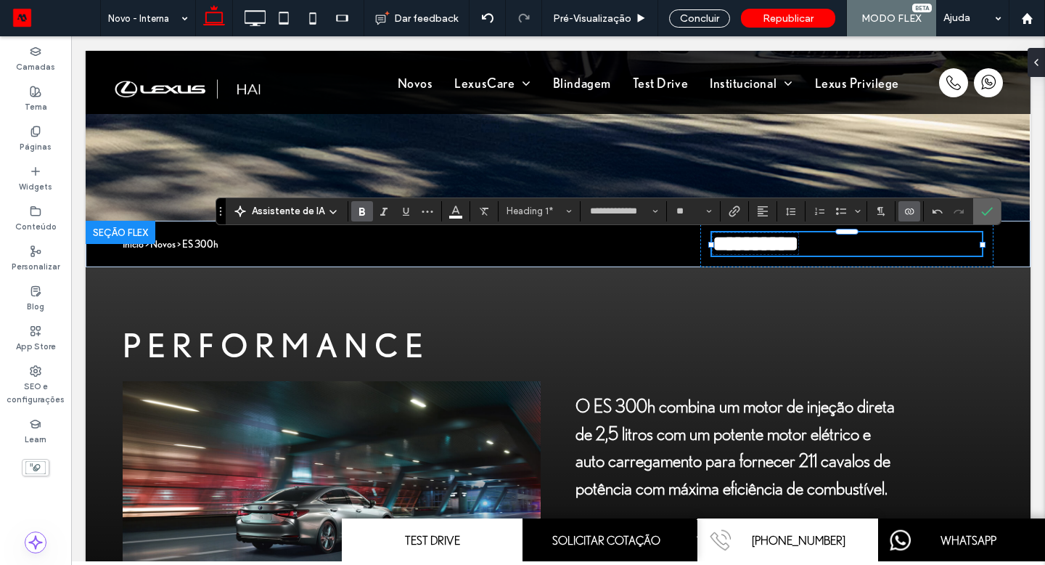
click at [986, 210] on use "Confirmar" at bounding box center [987, 211] width 12 height 9
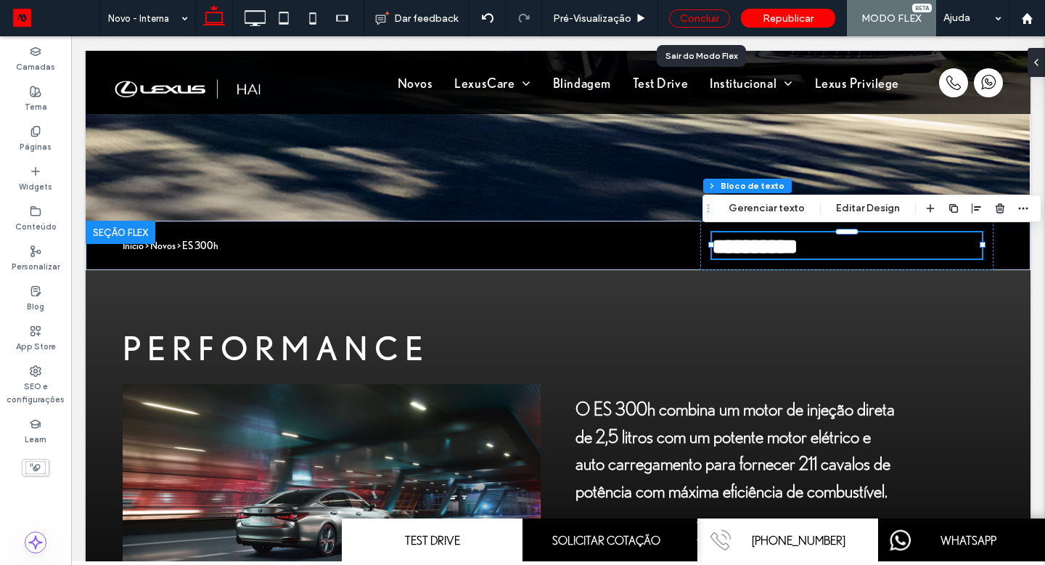
click at [703, 17] on div "Concluir" at bounding box center [699, 18] width 61 height 18
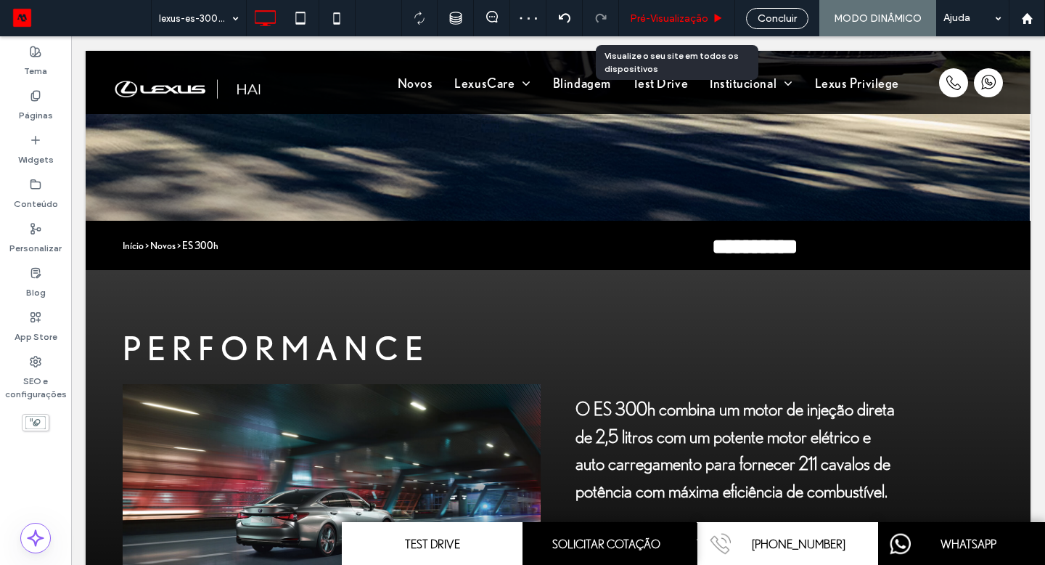
click at [718, 18] on use at bounding box center [718, 18] width 7 height 8
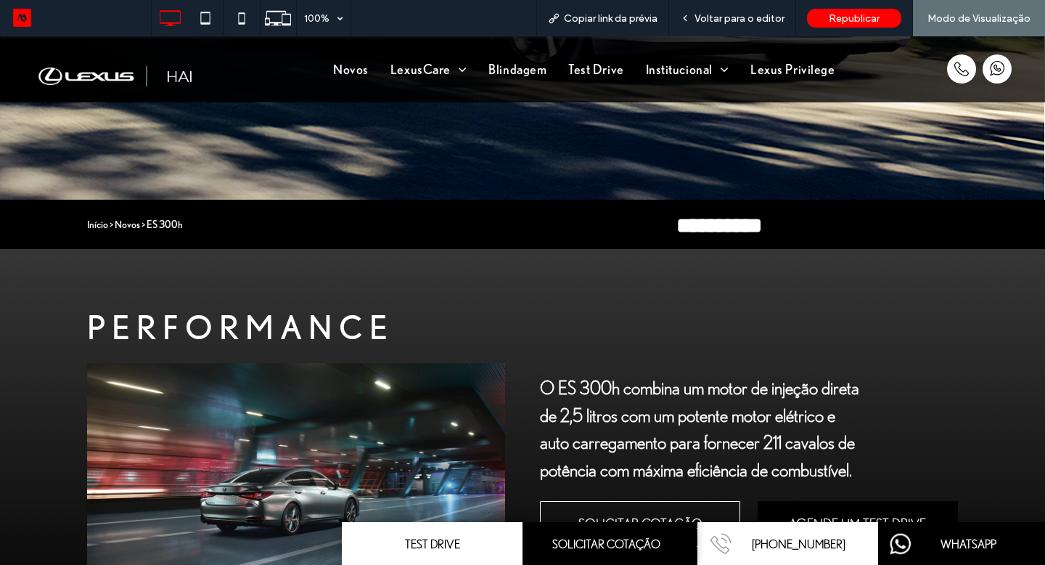
scroll to position [519, 0]
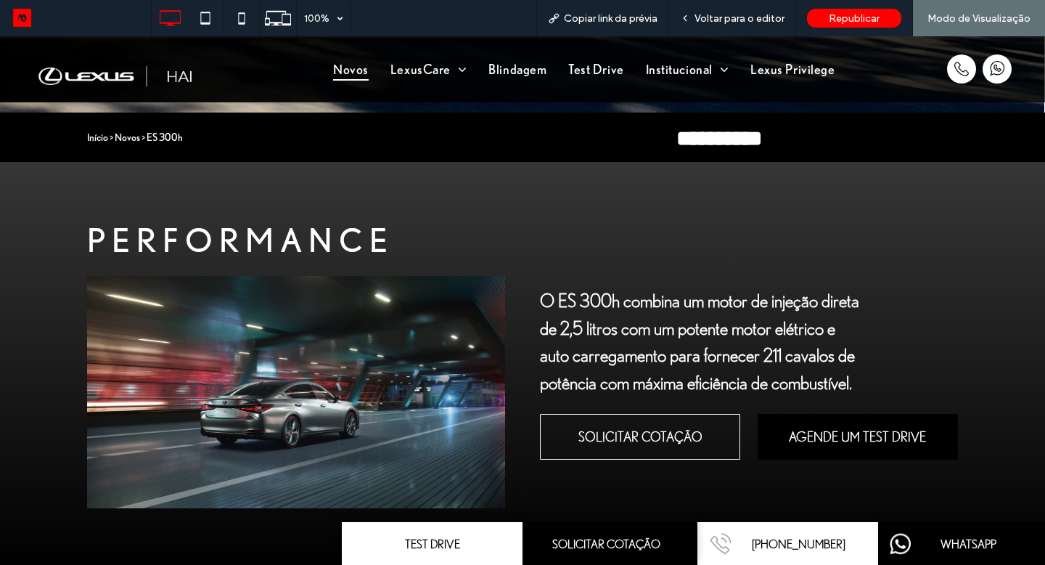
click at [359, 68] on span "Novos" at bounding box center [351, 69] width 36 height 23
click at [721, 23] on span "Voltar para o editor" at bounding box center [740, 18] width 90 height 12
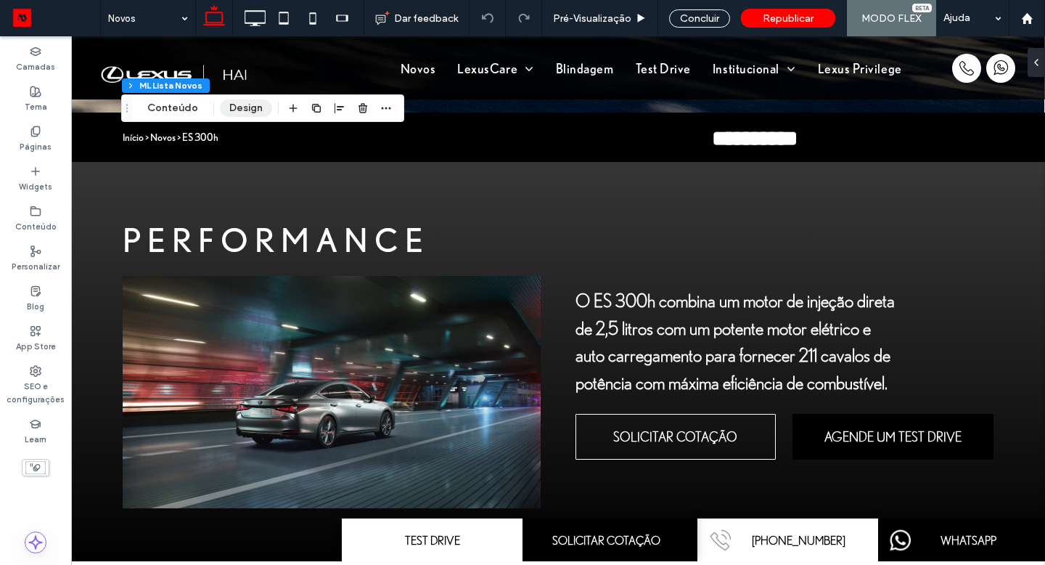
click at [234, 109] on button "Design" at bounding box center [246, 107] width 52 height 17
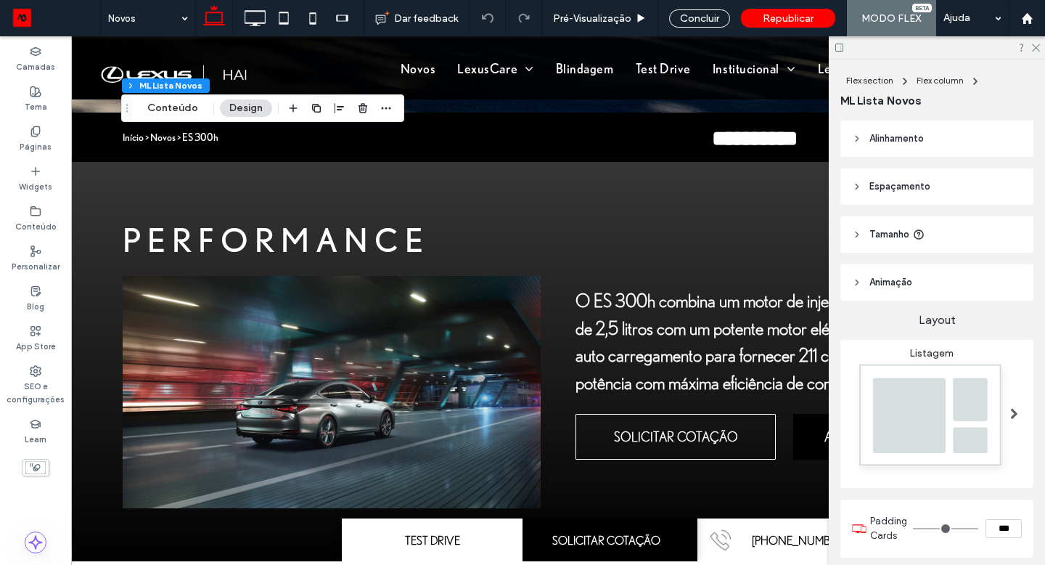
click at [229, 117] on div "Flex section Flex column [PERSON_NAME] Novos Conteúdo Design" at bounding box center [262, 108] width 283 height 28
click at [226, 114] on button "Design" at bounding box center [246, 107] width 52 height 17
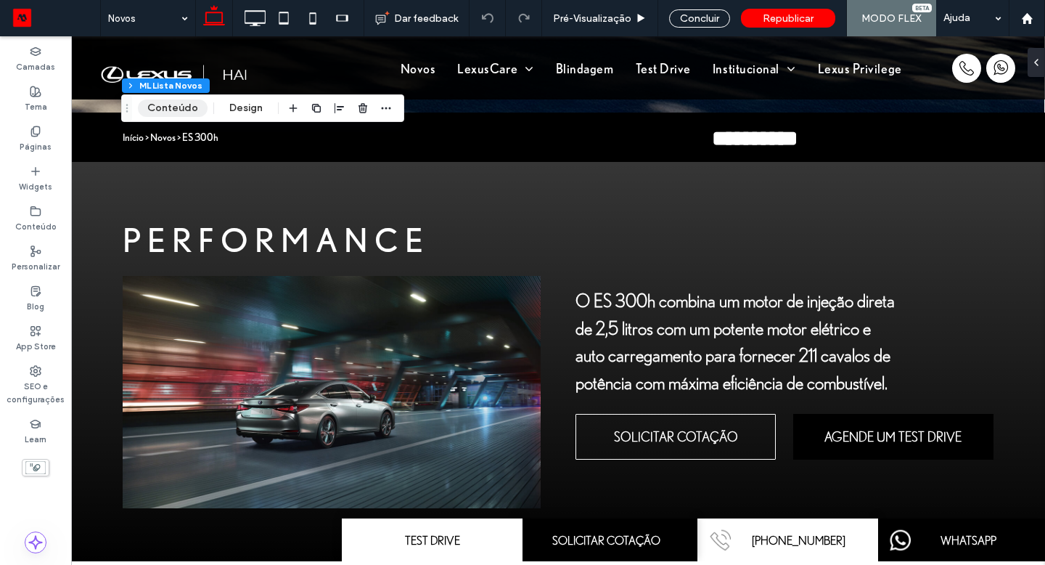
click at [187, 106] on button "Conteúdo" at bounding box center [173, 107] width 70 height 17
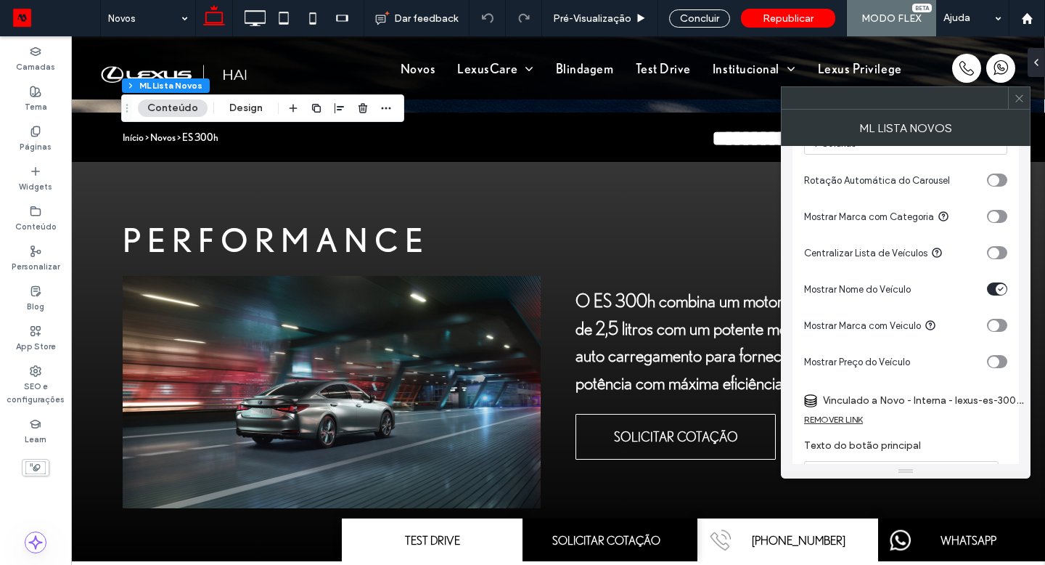
scroll to position [304, 0]
click at [995, 364] on icon "toggle" at bounding box center [994, 362] width 6 height 4
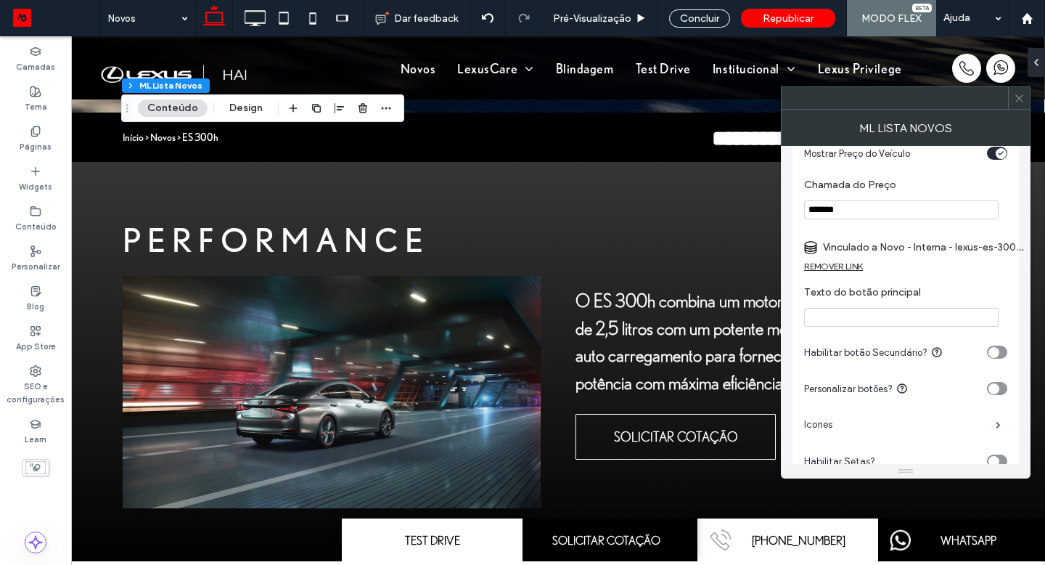
scroll to position [590, 0]
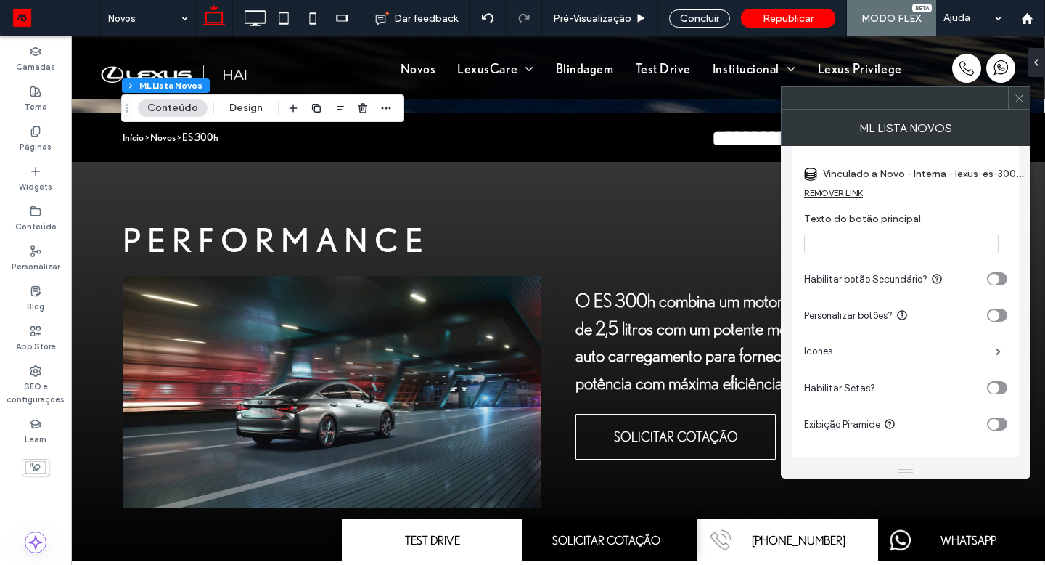
click at [1026, 105] on div at bounding box center [1019, 98] width 22 height 22
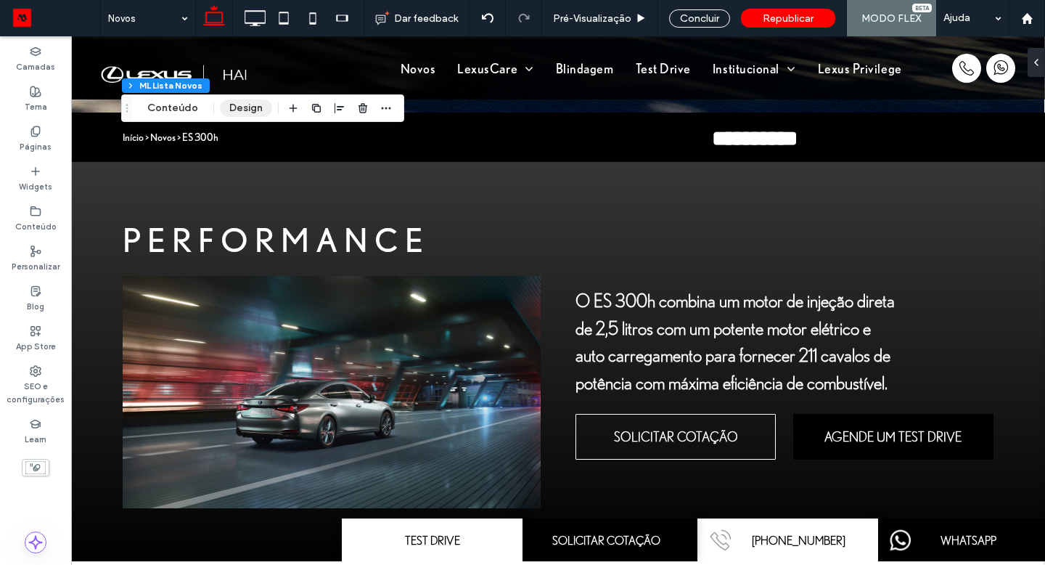
click at [241, 105] on button "Design" at bounding box center [246, 107] width 52 height 17
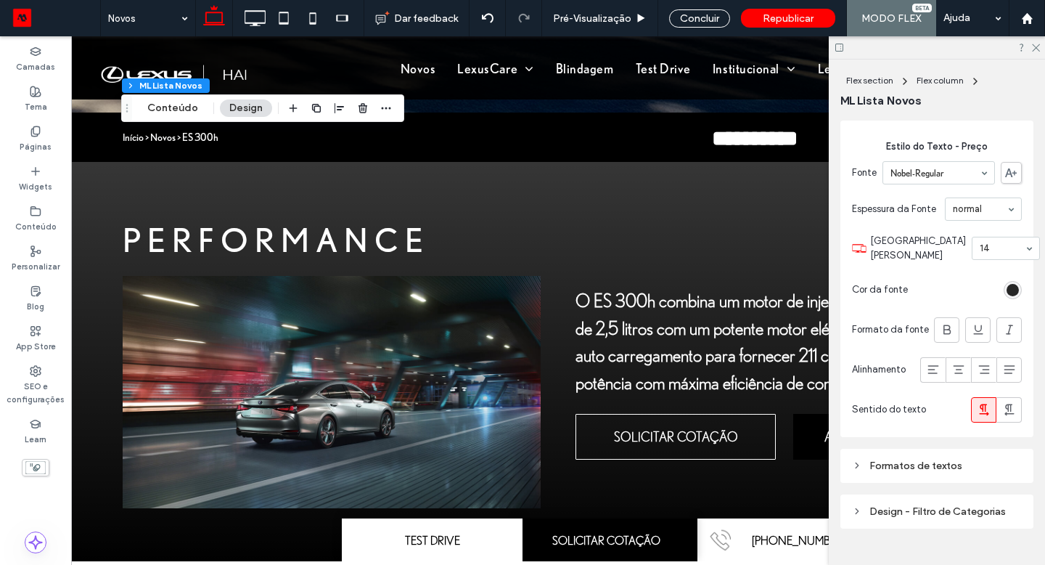
scroll to position [822, 0]
click at [952, 370] on icon at bounding box center [959, 370] width 15 height 15
click at [714, 13] on div "Concluir" at bounding box center [699, 18] width 61 height 18
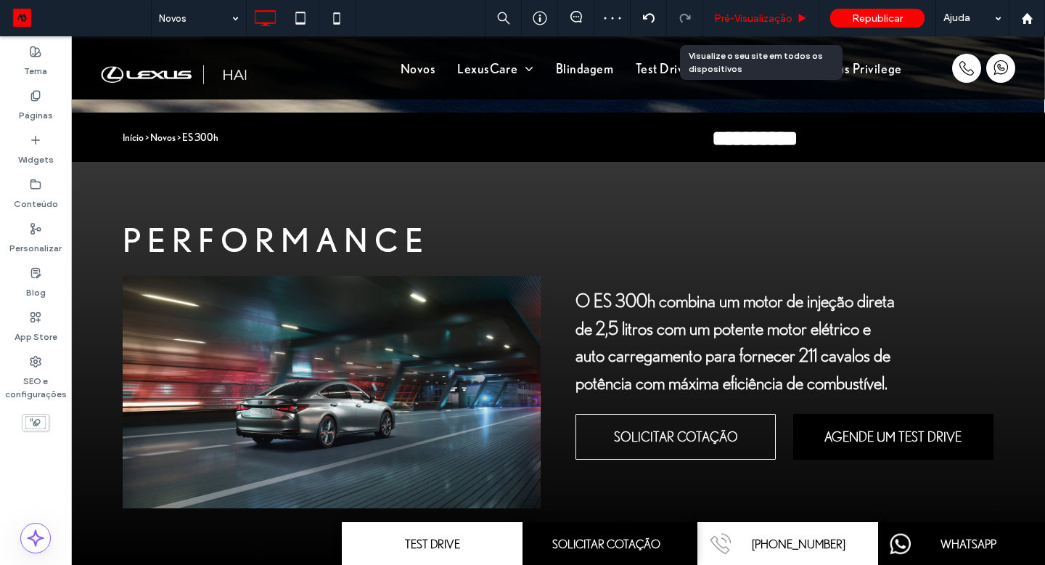
click at [718, 20] on span "Pré-Visualizaçāo" at bounding box center [753, 18] width 78 height 12
